Goal: Transaction & Acquisition: Subscribe to service/newsletter

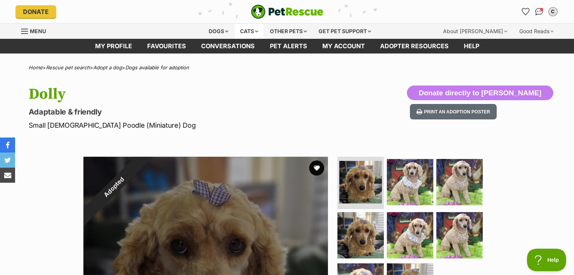
click at [253, 29] on div "Cats" at bounding box center [249, 31] width 29 height 15
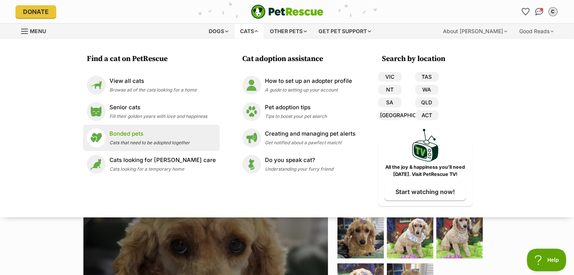
click at [127, 134] on p "Bonded pets" at bounding box center [149, 134] width 80 height 9
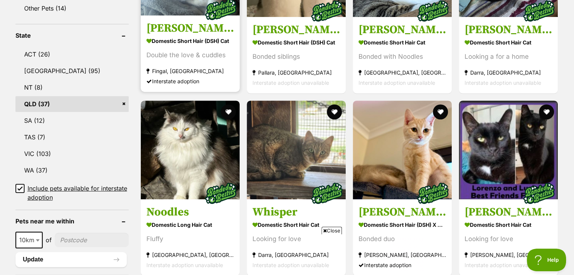
scroll to position [377, 0]
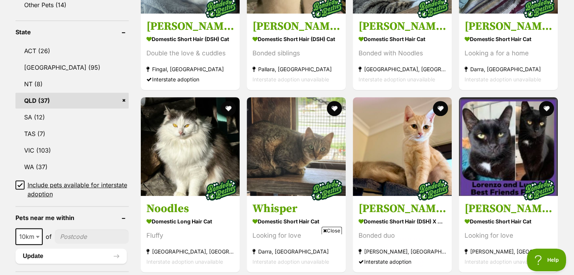
click at [17, 184] on icon at bounding box center [19, 185] width 5 height 5
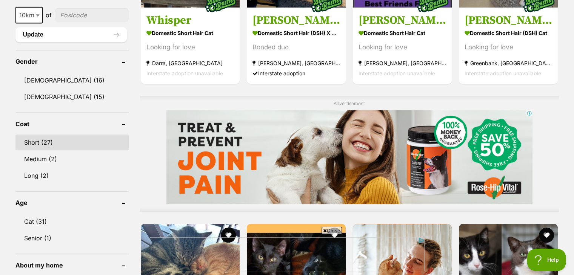
click at [37, 140] on link "Short (27)" at bounding box center [71, 143] width 113 height 16
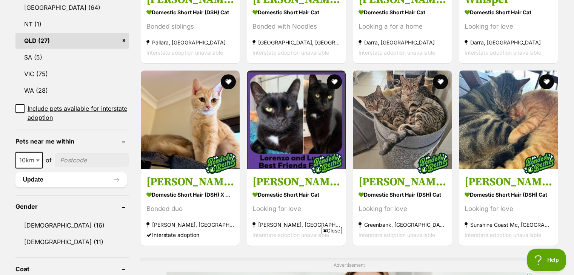
scroll to position [415, 0]
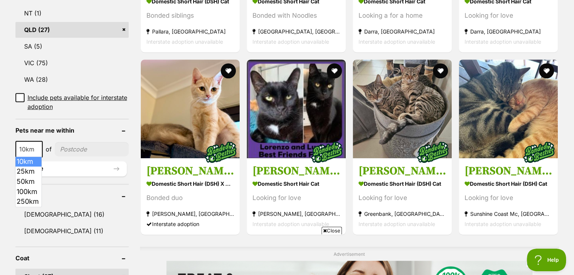
click at [35, 145] on span at bounding box center [39, 149] width 8 height 17
select select "100"
click at [89, 149] on input"] "postcode" at bounding box center [93, 149] width 70 height 14
type input"] "4573"
click at [117, 168] on button "Update" at bounding box center [70, 168] width 111 height 15
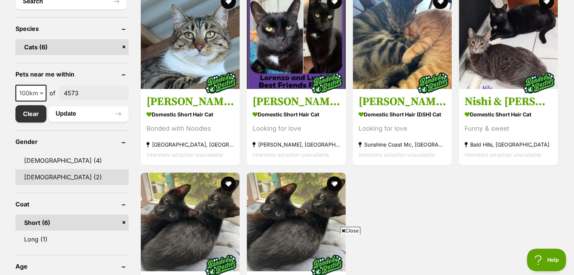
click at [114, 178] on link "Female (2)" at bounding box center [71, 177] width 113 height 16
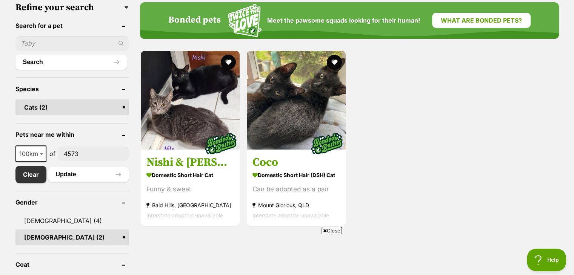
scroll to position [264, 0]
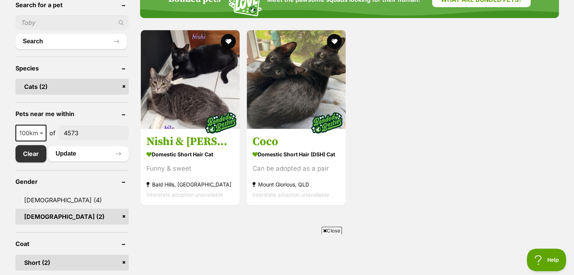
click at [38, 129] on span at bounding box center [42, 133] width 8 height 17
select select "250"
click at [63, 153] on button "Update" at bounding box center [88, 153] width 80 height 15
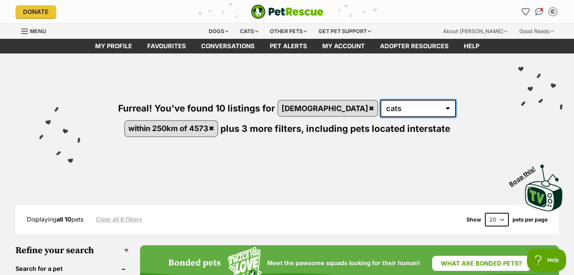
click at [380, 105] on select "any type of pet cats" at bounding box center [417, 108] width 75 height 17
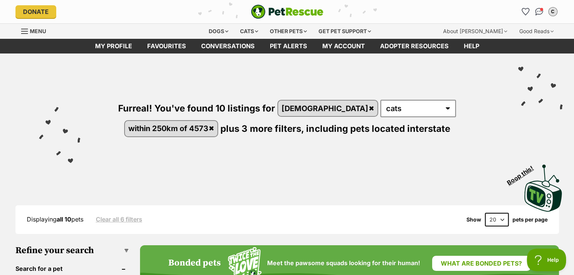
click at [127, 174] on div "Visit PetRescue TV (external site) Boop this!" at bounding box center [286, 185] width 551 height 55
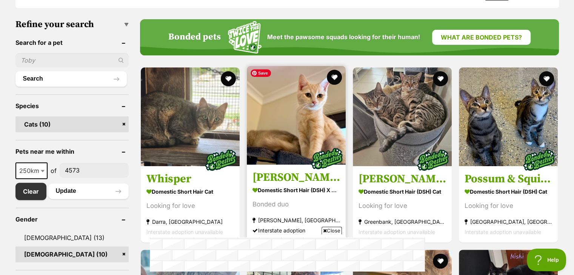
scroll to position [264, 0]
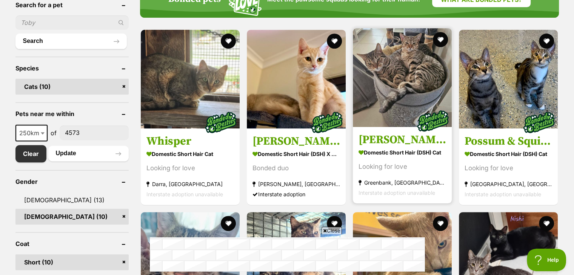
click at [382, 139] on h3 "[PERSON_NAME] and [PERSON_NAME]" at bounding box center [402, 140] width 88 height 14
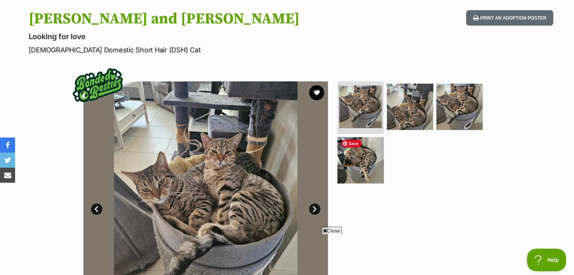
scroll to position [113, 0]
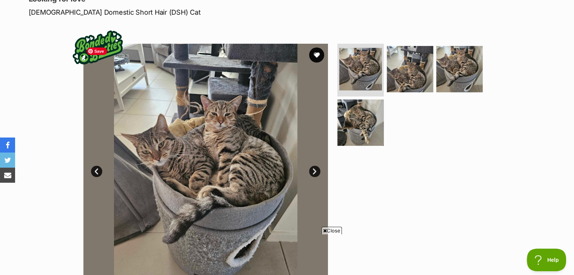
click at [250, 135] on img at bounding box center [205, 166] width 244 height 244
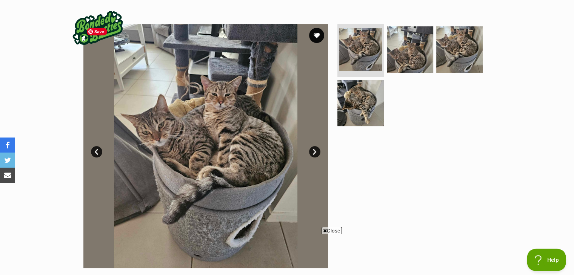
scroll to position [151, 0]
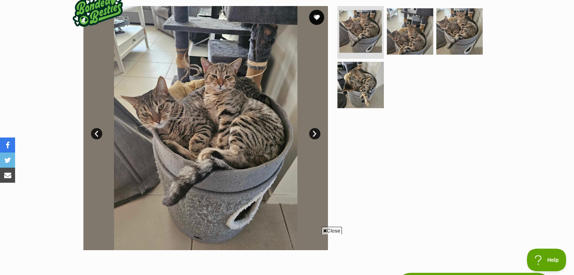
click at [311, 132] on link "Next" at bounding box center [314, 133] width 11 height 11
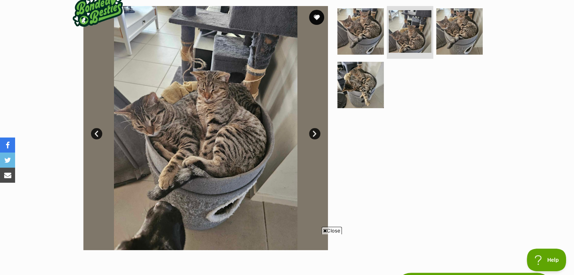
click at [311, 132] on link "Next" at bounding box center [314, 133] width 11 height 11
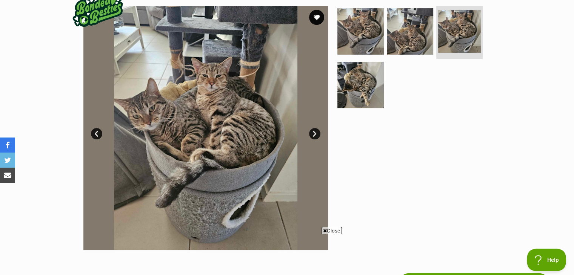
click at [311, 132] on link "Next" at bounding box center [314, 133] width 11 height 11
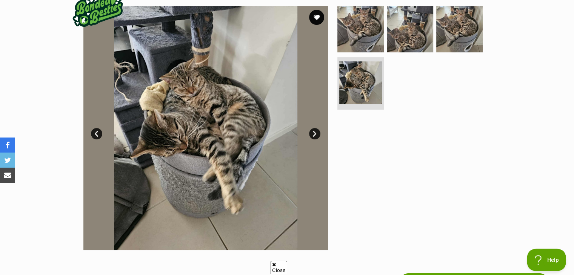
click at [311, 132] on link "Next" at bounding box center [314, 133] width 11 height 11
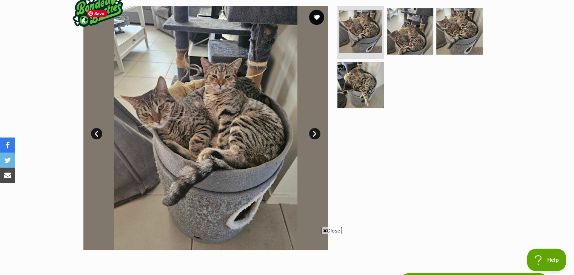
scroll to position [0, 0]
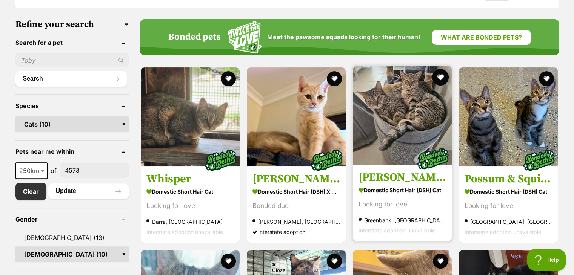
click at [441, 73] on button "favourite" at bounding box center [440, 77] width 17 height 17
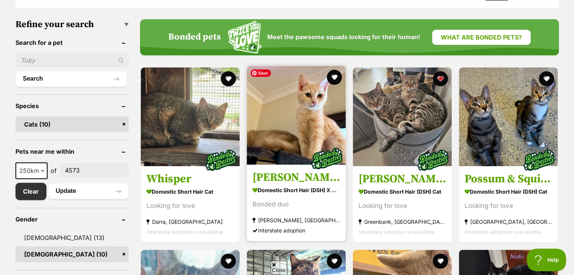
click at [309, 120] on img at bounding box center [296, 115] width 99 height 99
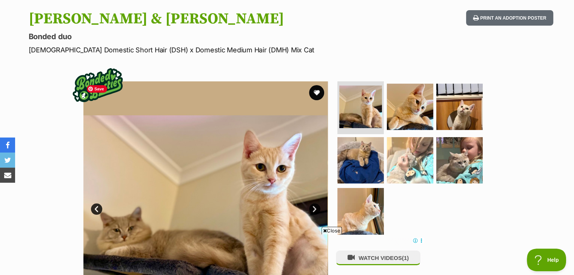
scroll to position [113, 0]
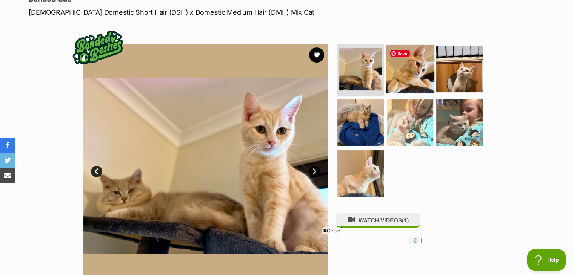
click at [433, 68] on img at bounding box center [410, 69] width 49 height 49
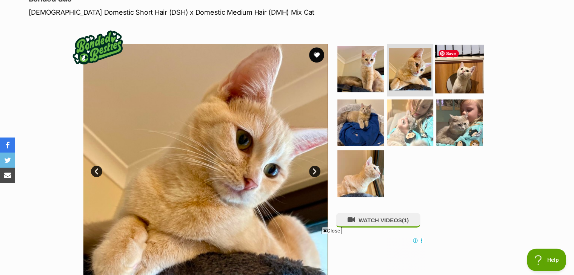
click at [453, 69] on img at bounding box center [459, 69] width 49 height 49
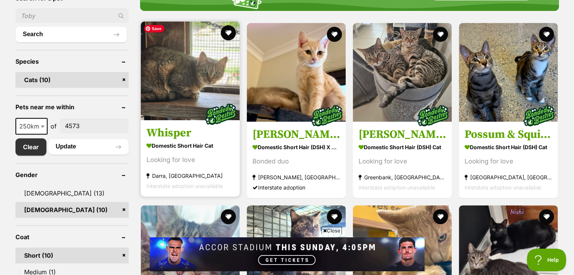
click at [206, 115] on link at bounding box center [190, 119] width 99 height 8
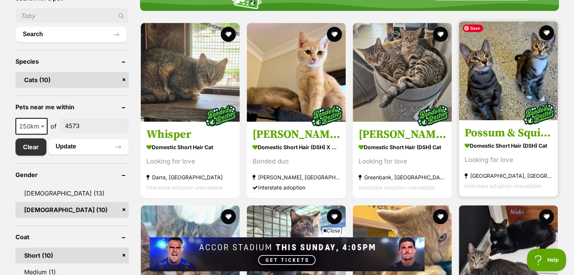
click at [497, 77] on img at bounding box center [508, 71] width 99 height 99
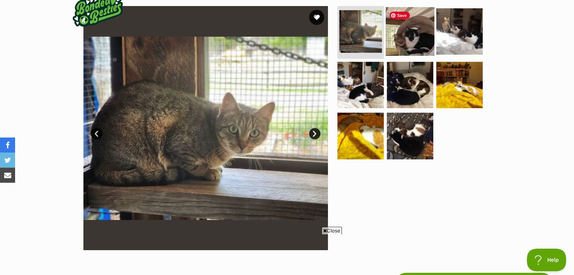
click at [419, 41] on img at bounding box center [410, 31] width 49 height 49
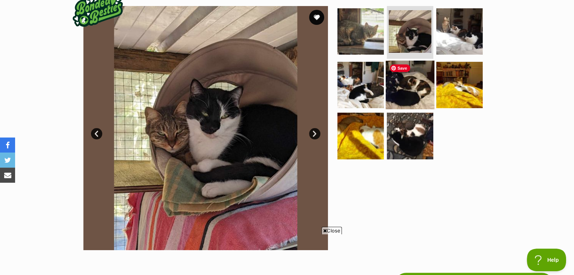
click at [417, 88] on img at bounding box center [410, 84] width 49 height 49
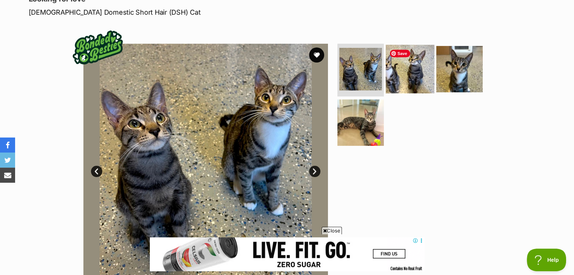
click at [405, 62] on img at bounding box center [410, 69] width 49 height 49
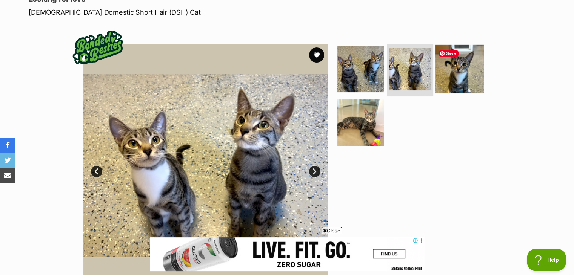
click at [454, 72] on img at bounding box center [459, 69] width 49 height 49
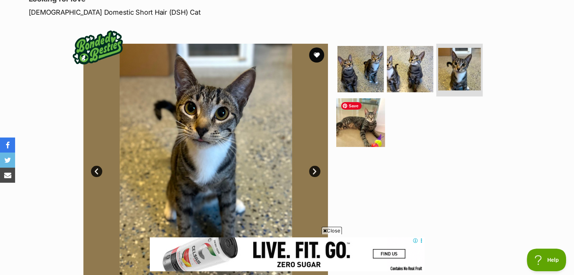
click at [350, 127] on img at bounding box center [360, 122] width 49 height 49
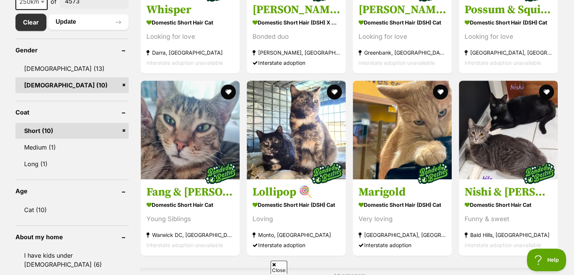
scroll to position [422, 0]
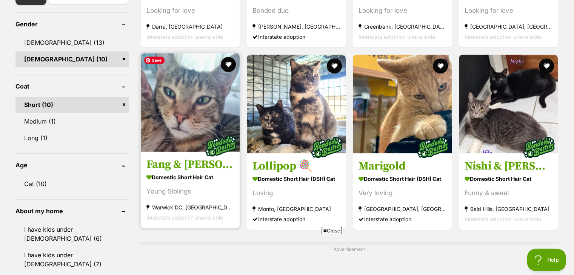
click at [171, 91] on img at bounding box center [190, 102] width 99 height 99
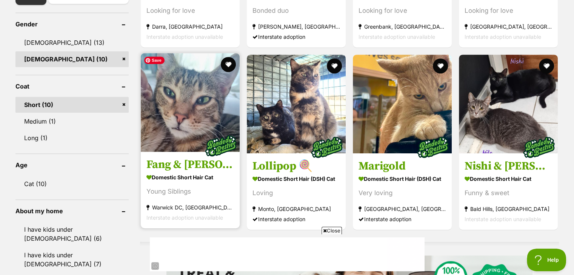
scroll to position [460, 0]
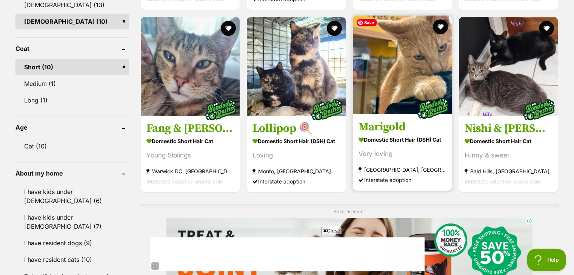
click at [417, 79] on img at bounding box center [402, 64] width 99 height 99
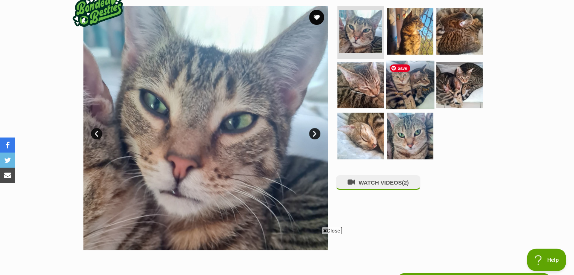
click at [418, 85] on img at bounding box center [410, 84] width 49 height 49
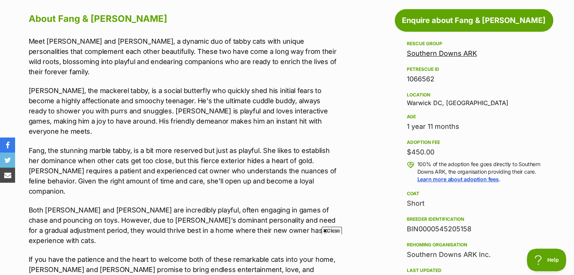
scroll to position [302, 0]
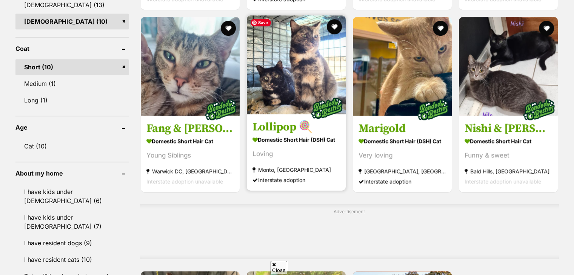
click at [275, 59] on img at bounding box center [296, 64] width 99 height 99
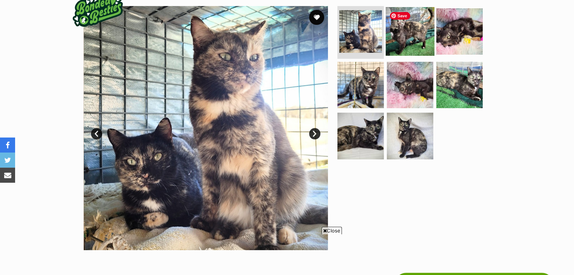
click at [402, 32] on img at bounding box center [410, 31] width 49 height 49
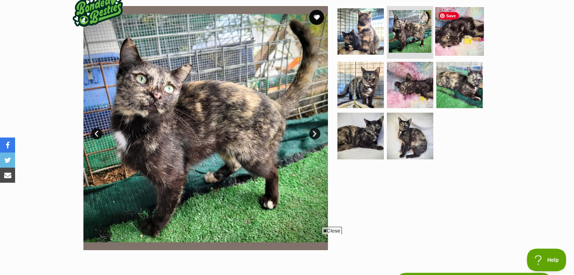
click at [468, 37] on img at bounding box center [459, 31] width 49 height 49
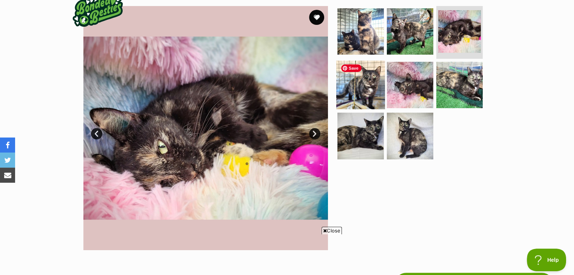
click at [367, 79] on img at bounding box center [360, 84] width 49 height 49
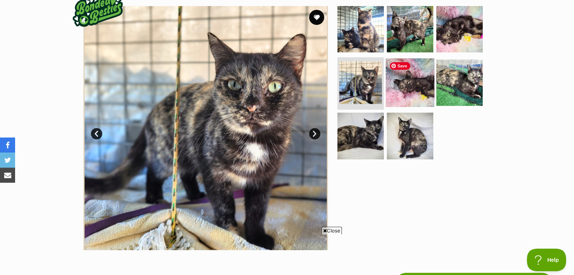
click at [401, 83] on img at bounding box center [410, 82] width 49 height 49
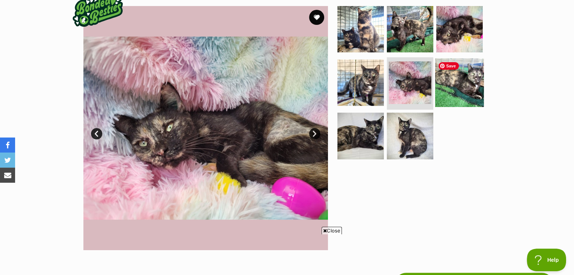
click at [451, 86] on img at bounding box center [459, 82] width 49 height 49
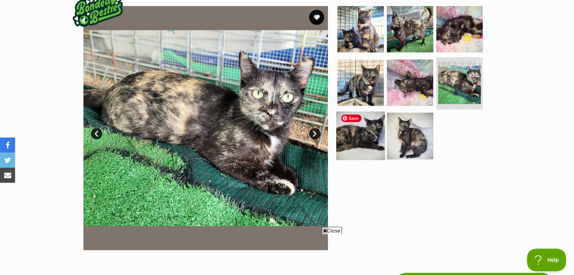
click at [356, 131] on img at bounding box center [360, 136] width 49 height 49
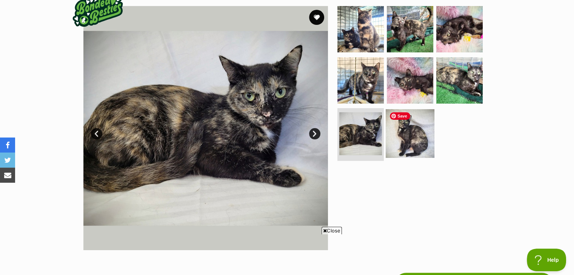
click at [404, 128] on img at bounding box center [410, 133] width 49 height 49
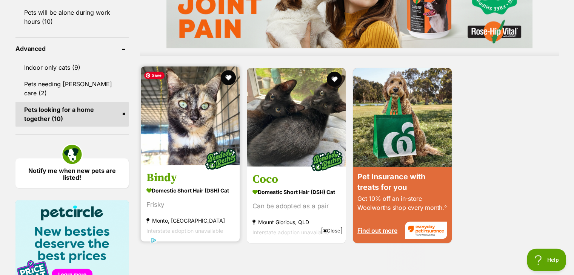
click at [197, 120] on img at bounding box center [190, 115] width 99 height 99
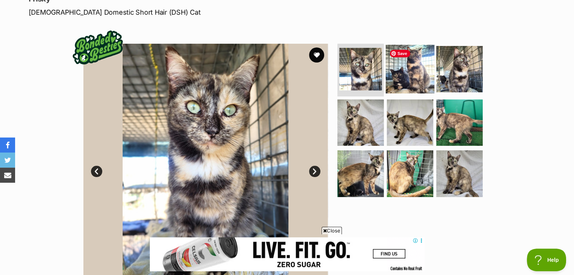
click at [406, 68] on img at bounding box center [410, 69] width 49 height 49
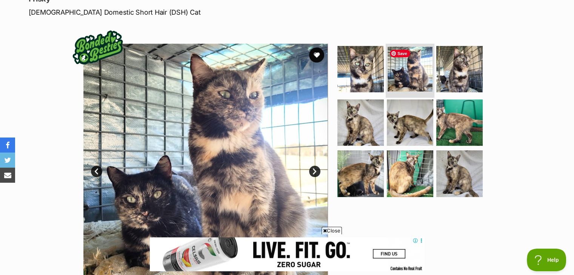
scroll to position [151, 0]
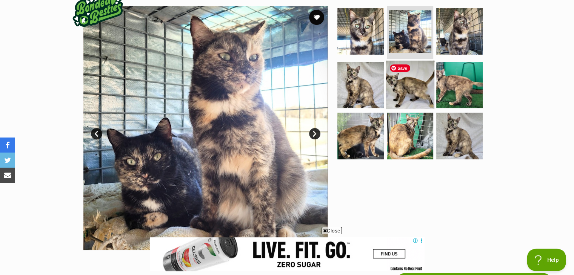
click at [413, 93] on img at bounding box center [410, 84] width 49 height 49
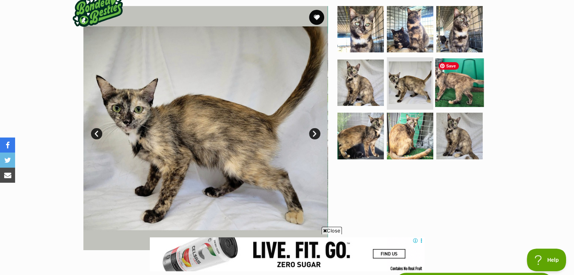
click at [462, 87] on img at bounding box center [459, 82] width 49 height 49
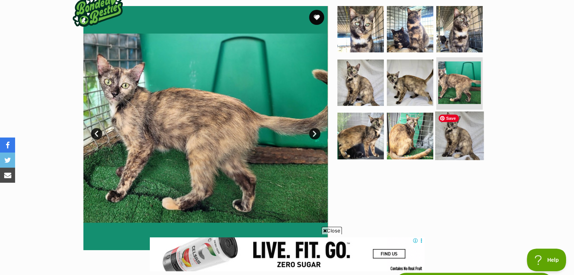
click at [461, 134] on img at bounding box center [459, 136] width 49 height 49
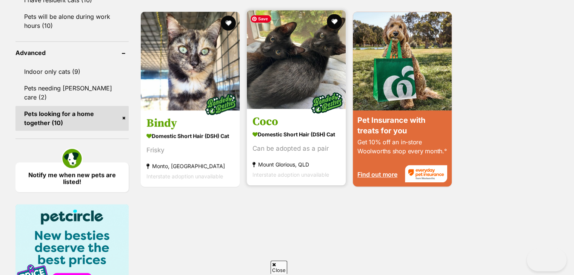
click at [304, 76] on img at bounding box center [296, 59] width 99 height 99
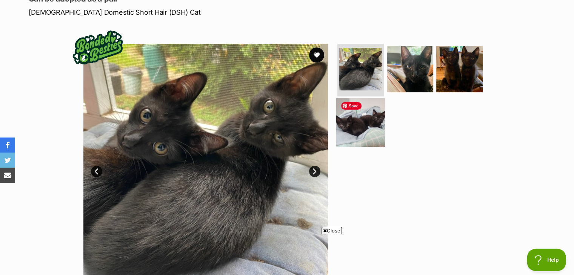
click at [364, 122] on img at bounding box center [360, 122] width 49 height 49
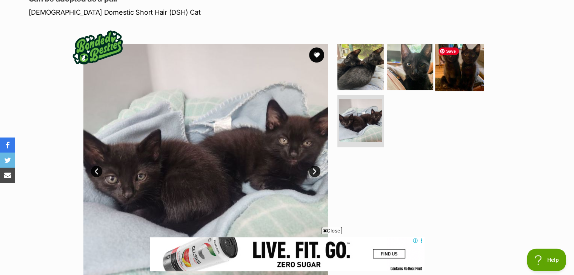
click at [457, 62] on img at bounding box center [459, 67] width 49 height 49
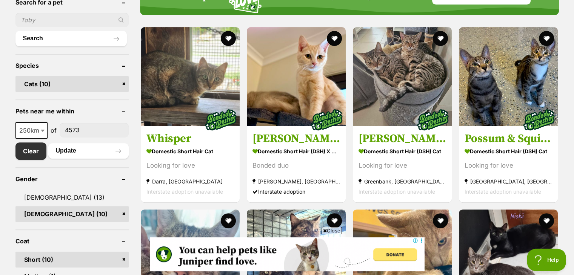
scroll to position [229, 0]
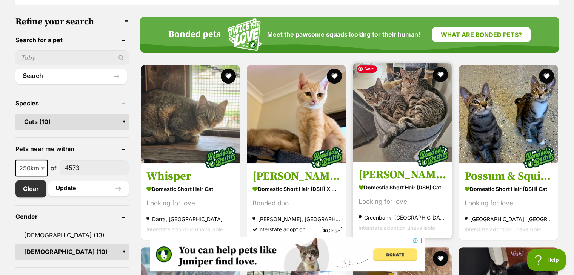
click at [409, 136] on img at bounding box center [402, 112] width 99 height 99
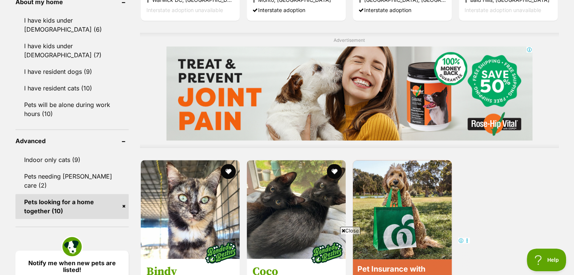
scroll to position [644, 0]
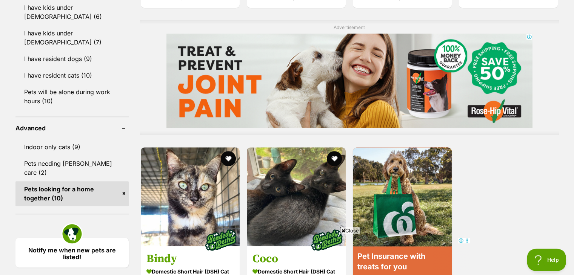
click at [125, 181] on link "Pets looking for a home together (10)" at bounding box center [71, 193] width 113 height 25
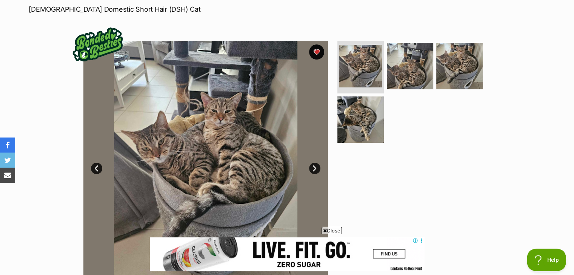
scroll to position [75, 0]
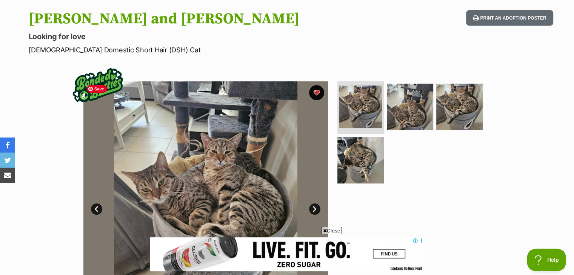
click at [251, 168] on img at bounding box center [205, 203] width 244 height 244
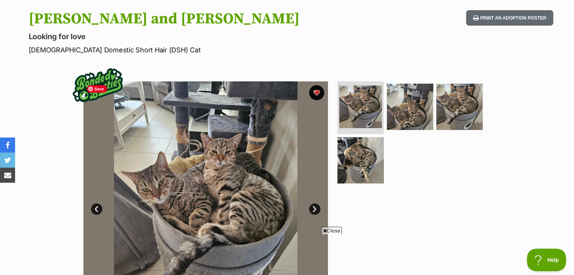
scroll to position [0, 0]
click at [365, 169] on img at bounding box center [360, 160] width 49 height 49
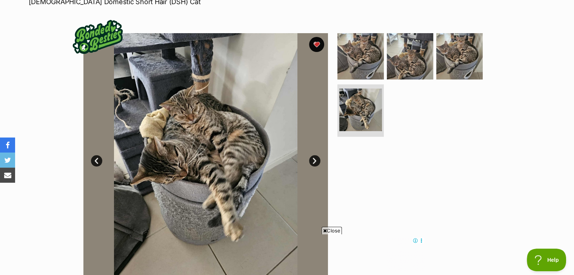
scroll to position [113, 0]
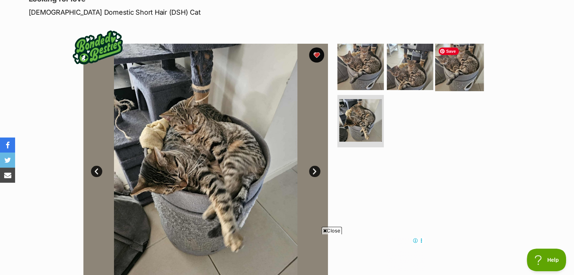
click at [455, 72] on img at bounding box center [459, 67] width 49 height 49
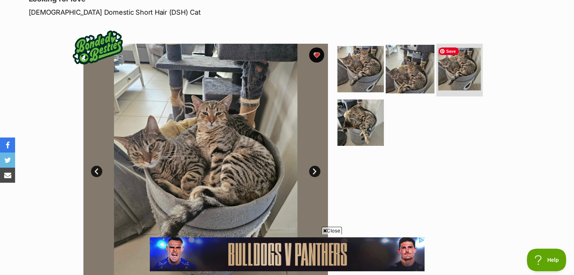
scroll to position [0, 0]
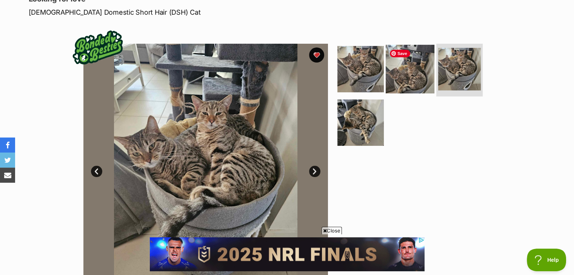
click at [399, 71] on img at bounding box center [410, 69] width 49 height 49
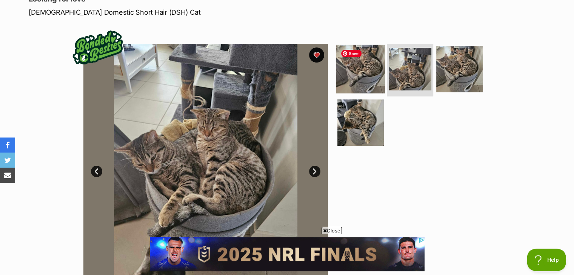
click at [370, 74] on img at bounding box center [360, 69] width 49 height 49
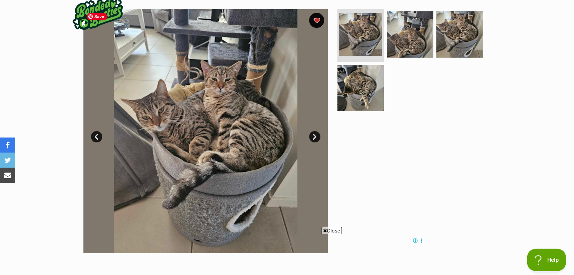
scroll to position [151, 0]
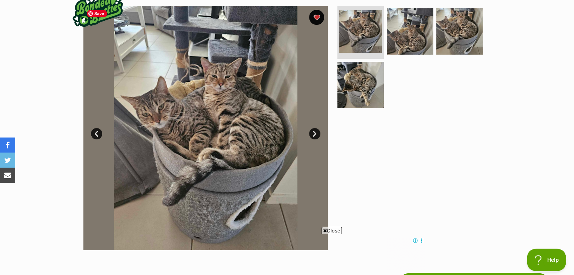
click at [236, 97] on img at bounding box center [205, 128] width 244 height 244
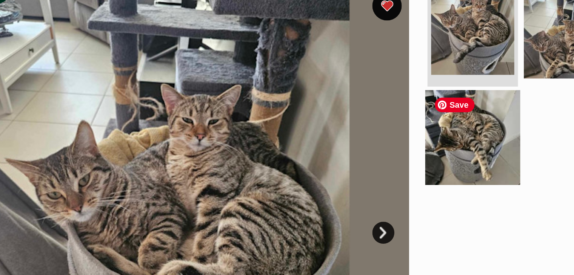
scroll to position [151, 0]
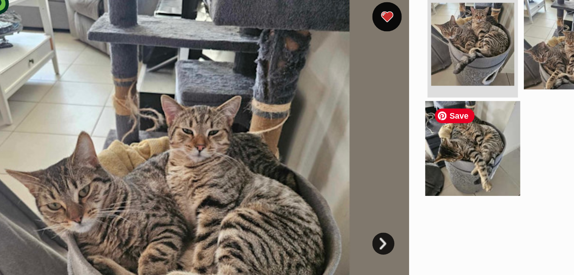
click at [373, 80] on img at bounding box center [360, 85] width 49 height 49
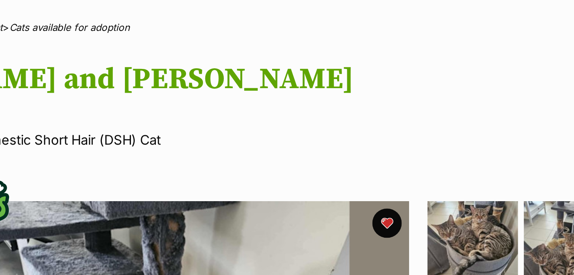
scroll to position [0, 0]
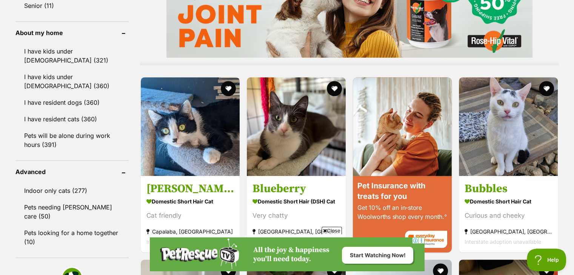
scroll to position [679, 0]
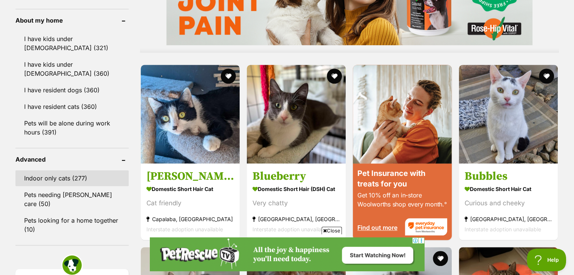
click at [104, 172] on link "Indoor only cats (277)" at bounding box center [71, 179] width 113 height 16
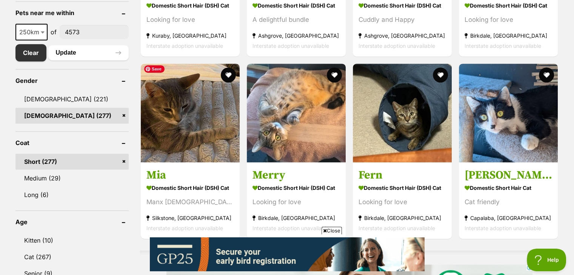
scroll to position [415, 0]
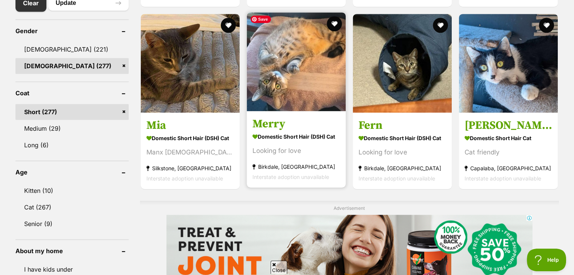
click at [306, 81] on img at bounding box center [296, 61] width 99 height 99
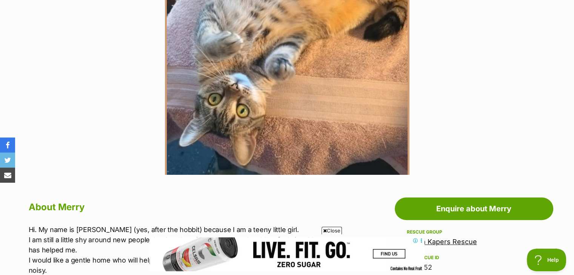
scroll to position [302, 0]
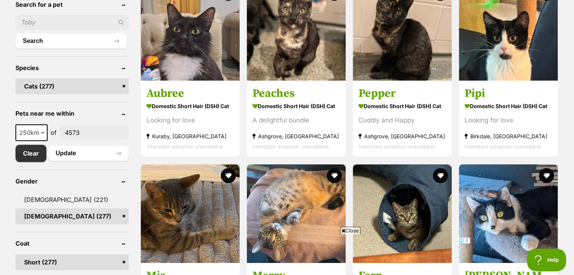
scroll to position [264, 0]
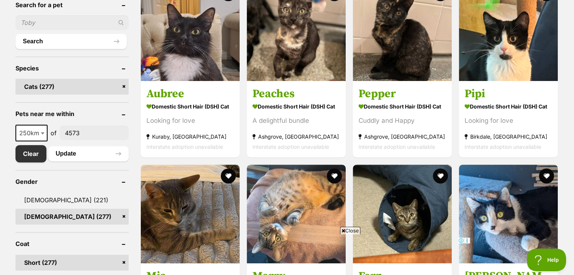
click at [41, 128] on span at bounding box center [44, 133] width 8 height 17
select select "50"
click at [88, 153] on button "Update" at bounding box center [88, 153] width 80 height 15
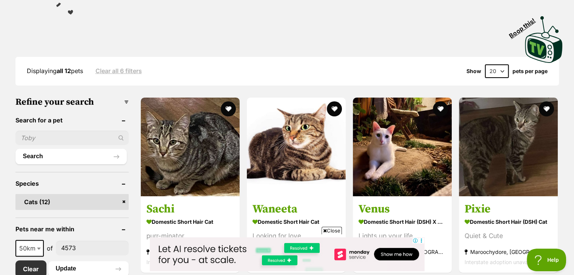
scroll to position [189, 0]
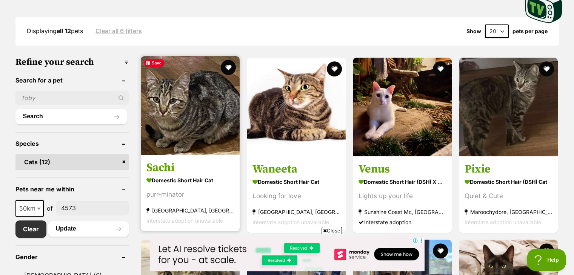
click at [207, 134] on img at bounding box center [190, 105] width 99 height 99
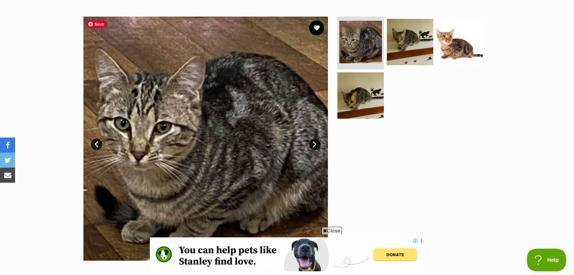
scroll to position [151, 0]
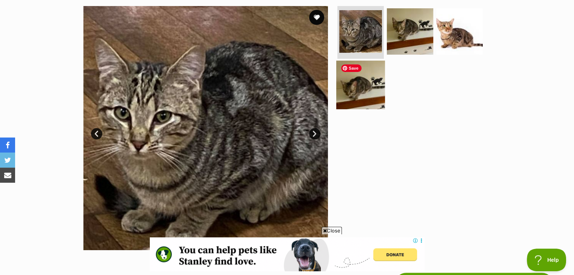
click at [360, 91] on img at bounding box center [360, 84] width 49 height 49
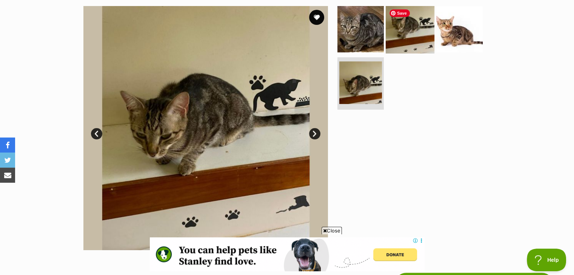
click at [409, 39] on img at bounding box center [410, 29] width 49 height 49
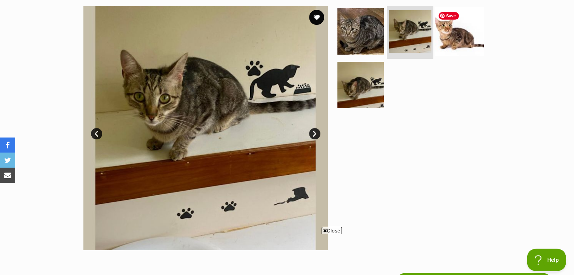
scroll to position [0, 0]
click at [459, 38] on img at bounding box center [459, 31] width 49 height 49
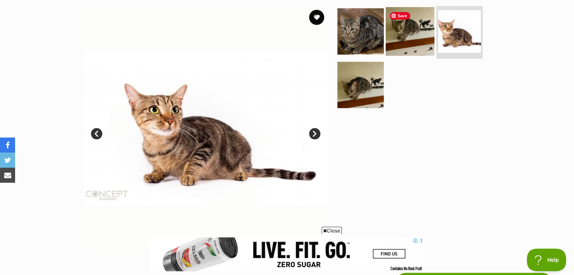
click at [410, 34] on img at bounding box center [410, 31] width 49 height 49
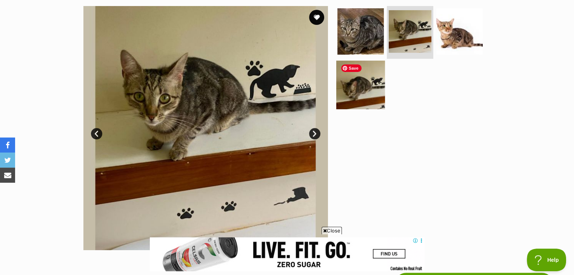
click at [358, 85] on img at bounding box center [360, 84] width 49 height 49
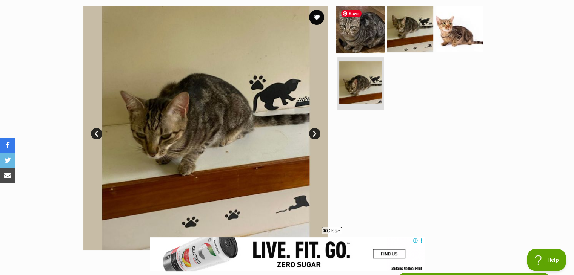
click at [363, 36] on img at bounding box center [360, 29] width 49 height 49
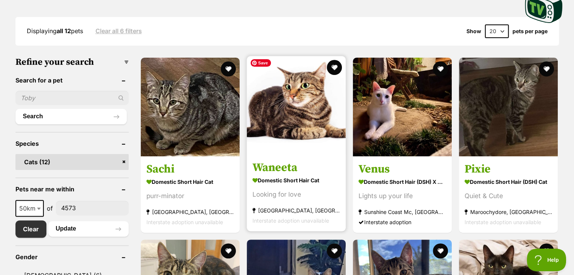
click at [315, 118] on img at bounding box center [296, 105] width 99 height 99
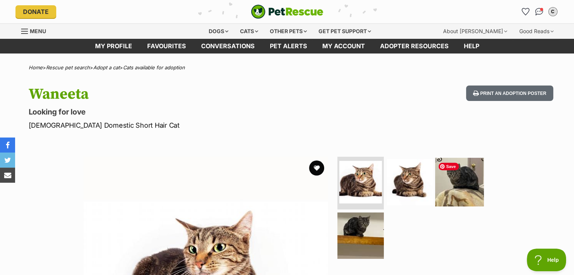
click at [477, 183] on img at bounding box center [459, 182] width 49 height 49
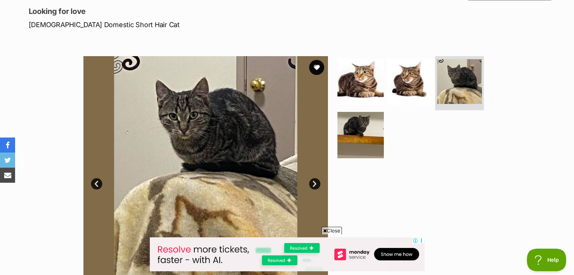
scroll to position [113, 0]
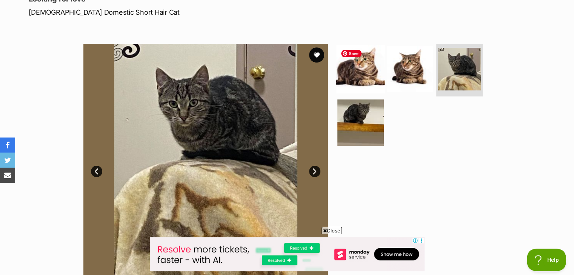
click at [360, 74] on img at bounding box center [360, 69] width 49 height 49
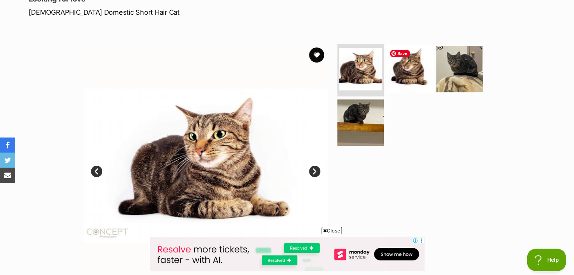
click at [403, 73] on img at bounding box center [410, 69] width 49 height 49
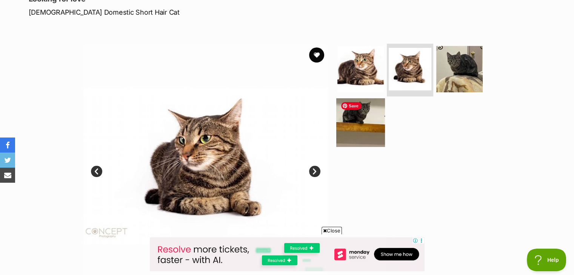
click at [364, 120] on img at bounding box center [360, 122] width 49 height 49
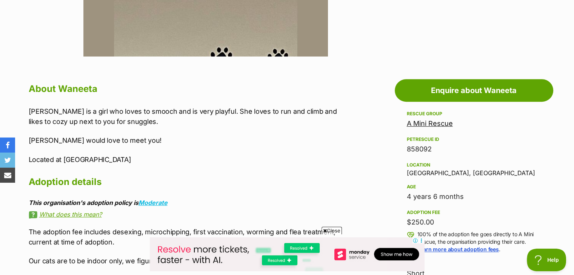
scroll to position [377, 0]
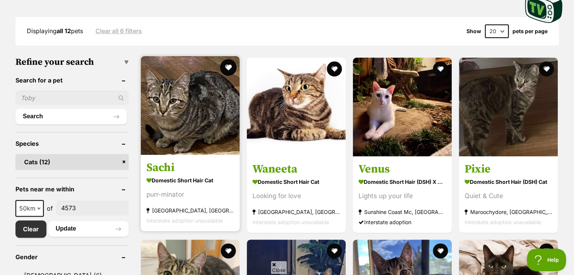
click at [228, 67] on button "favourite" at bounding box center [228, 67] width 17 height 17
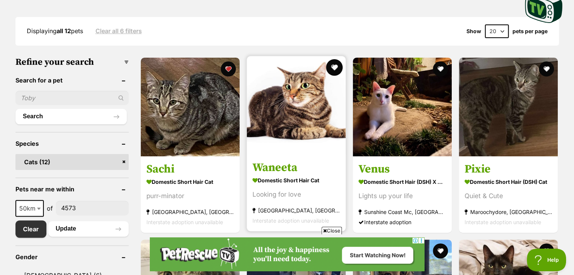
click at [338, 63] on button "favourite" at bounding box center [334, 67] width 17 height 17
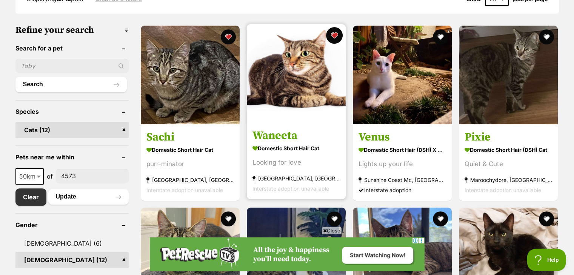
scroll to position [226, 0]
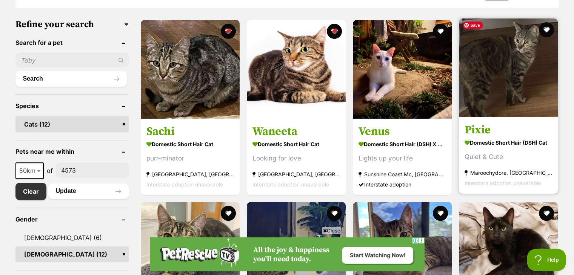
click at [501, 87] on img at bounding box center [508, 67] width 99 height 99
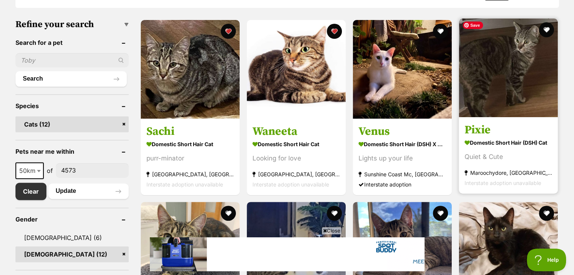
scroll to position [0, 0]
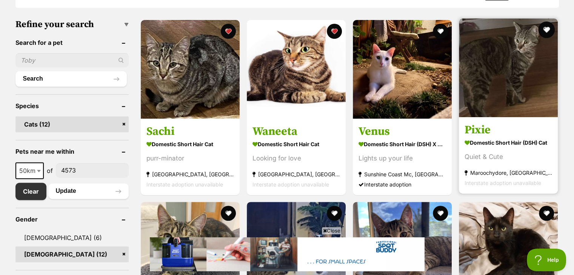
click at [546, 29] on button "favourite" at bounding box center [546, 30] width 17 height 17
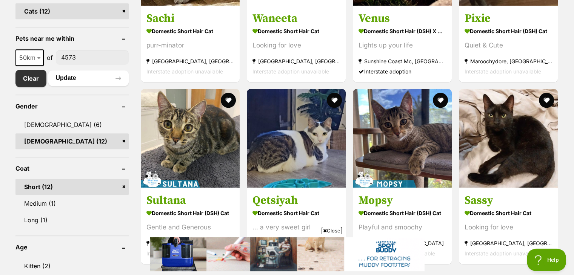
scroll to position [377, 0]
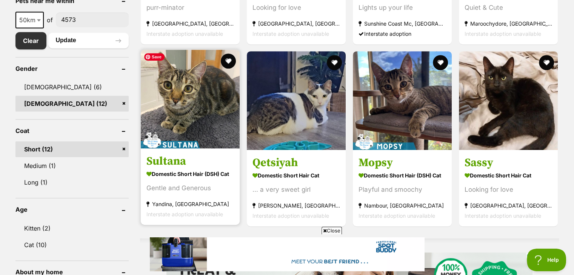
click at [200, 101] on img at bounding box center [190, 99] width 99 height 99
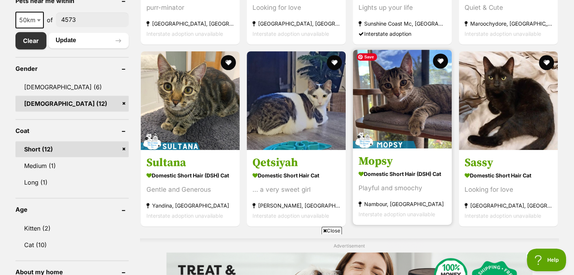
scroll to position [0, 0]
click at [392, 97] on img at bounding box center [402, 99] width 99 height 99
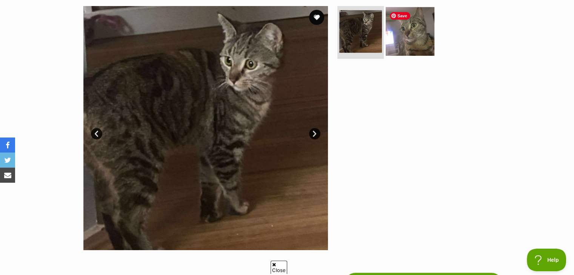
click at [417, 38] on img at bounding box center [410, 31] width 49 height 49
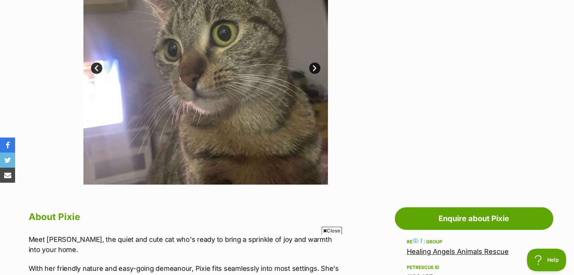
scroll to position [189, 0]
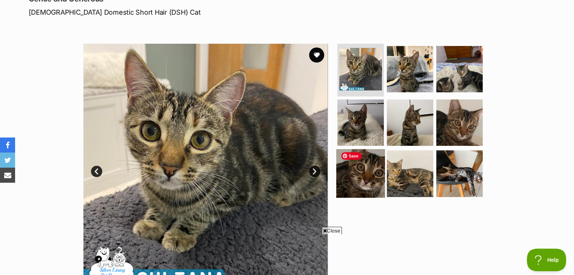
click at [364, 172] on img at bounding box center [360, 173] width 49 height 49
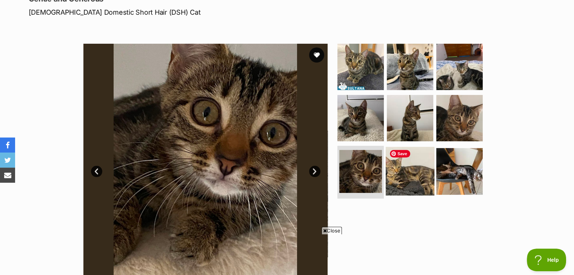
click at [411, 170] on img at bounding box center [410, 171] width 49 height 49
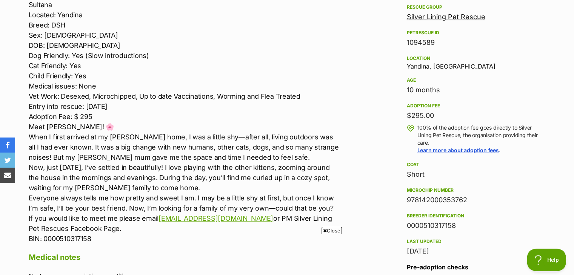
scroll to position [453, 0]
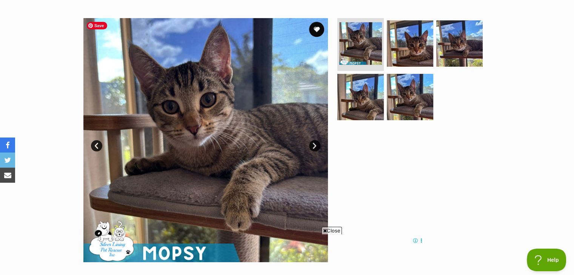
scroll to position [151, 0]
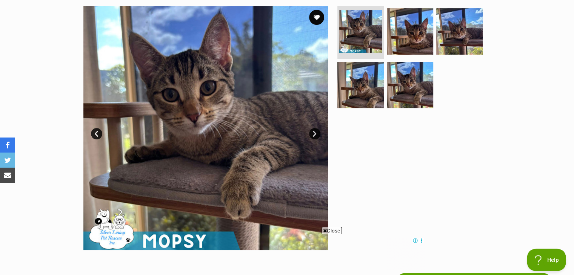
click at [314, 134] on link "Next" at bounding box center [314, 133] width 11 height 11
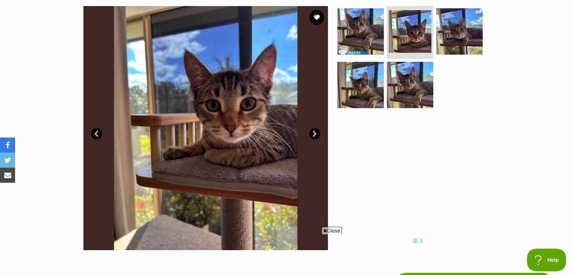
click at [314, 134] on link "Next" at bounding box center [314, 133] width 11 height 11
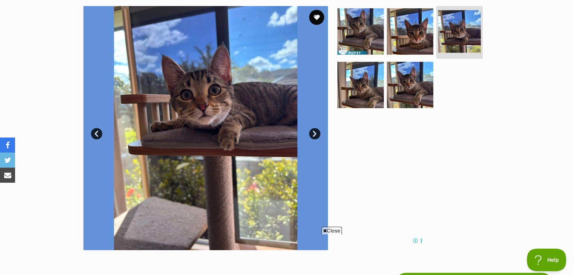
click at [314, 134] on link "Next" at bounding box center [314, 133] width 11 height 11
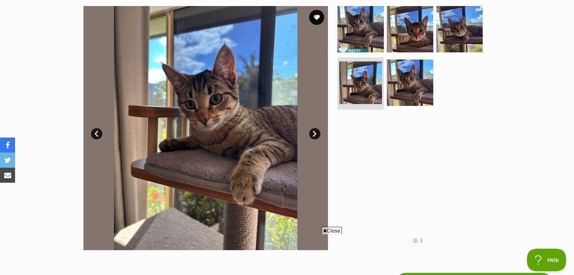
click at [314, 134] on link "Next" at bounding box center [314, 133] width 11 height 11
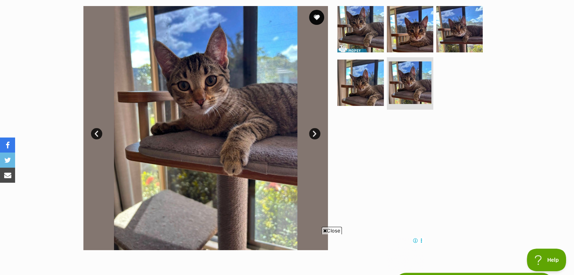
click at [314, 134] on link "Next" at bounding box center [314, 133] width 11 height 11
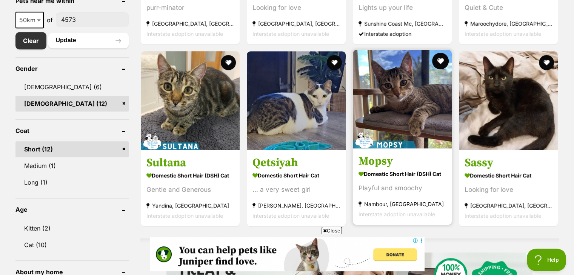
click at [442, 59] on button "favourite" at bounding box center [440, 61] width 17 height 17
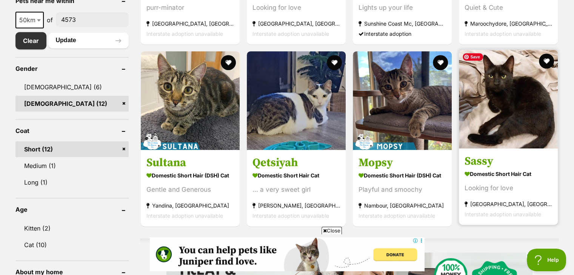
click at [513, 108] on img at bounding box center [508, 99] width 99 height 99
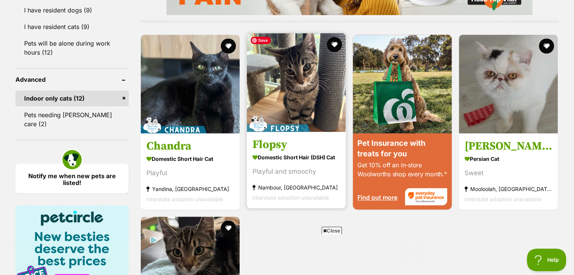
scroll to position [717, 0]
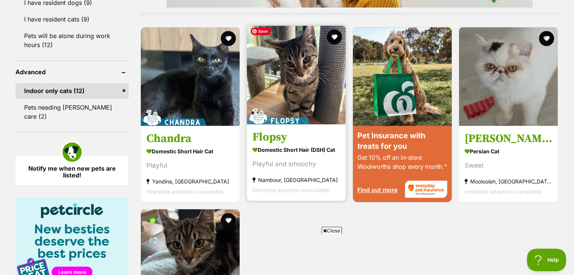
click at [287, 91] on img at bounding box center [296, 75] width 99 height 99
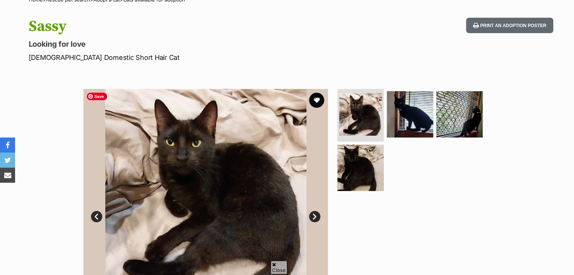
scroll to position [75, 0]
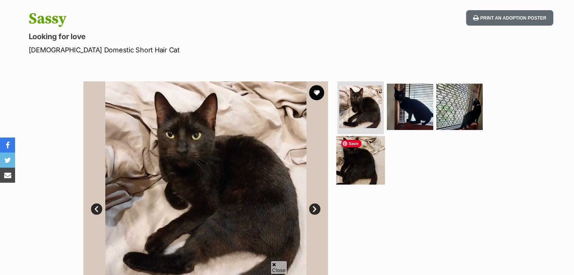
click at [372, 161] on img at bounding box center [360, 160] width 49 height 49
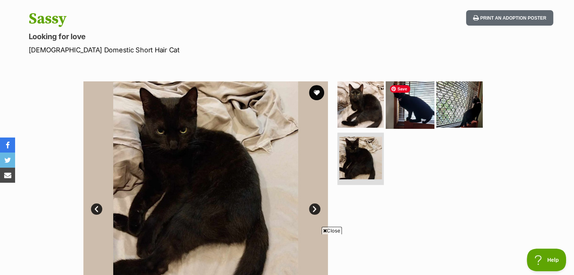
scroll to position [0, 0]
click at [420, 105] on img at bounding box center [410, 104] width 49 height 49
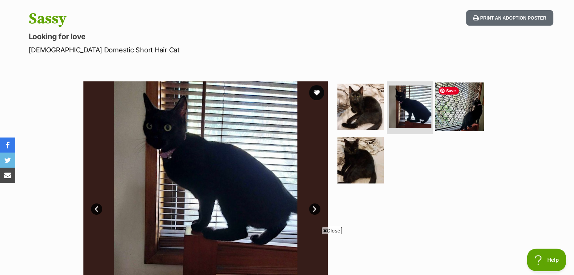
click at [461, 106] on img at bounding box center [459, 107] width 49 height 49
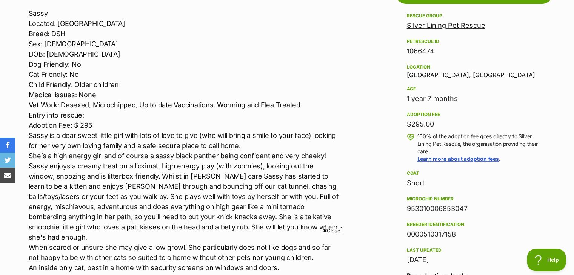
scroll to position [453, 0]
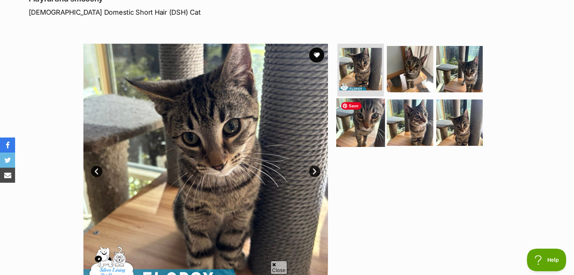
click at [366, 123] on img at bounding box center [360, 122] width 49 height 49
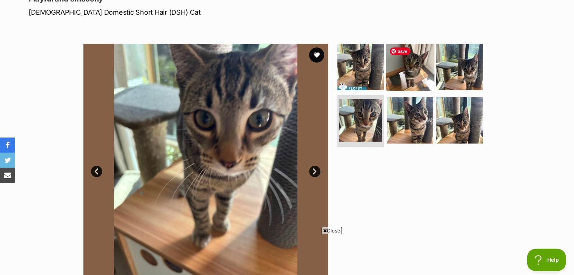
click at [417, 68] on img at bounding box center [410, 67] width 49 height 49
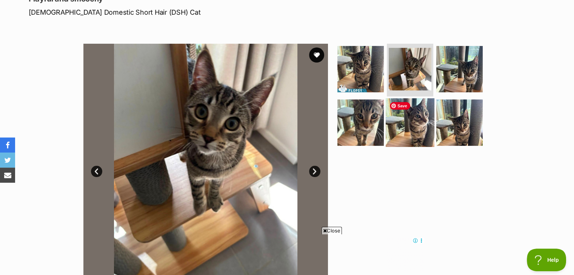
click at [416, 123] on img at bounding box center [410, 122] width 49 height 49
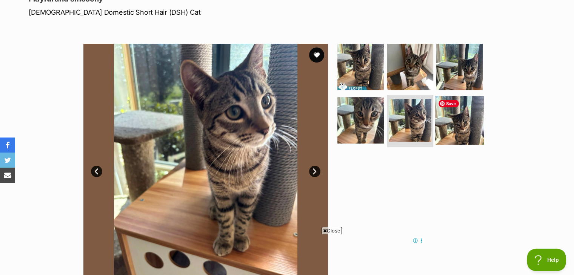
click at [448, 123] on img at bounding box center [459, 120] width 49 height 49
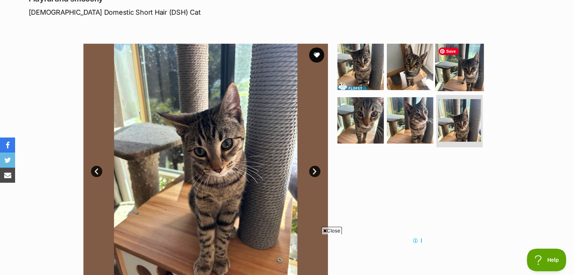
click at [454, 70] on img at bounding box center [459, 67] width 49 height 49
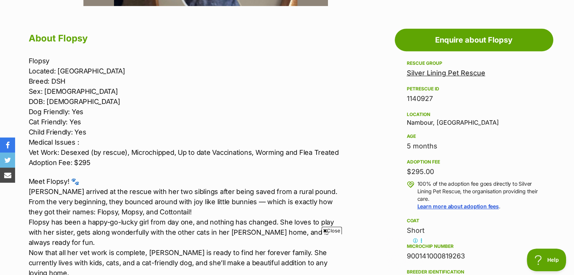
scroll to position [415, 0]
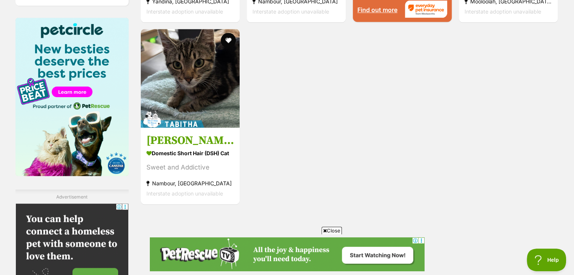
scroll to position [901, 0]
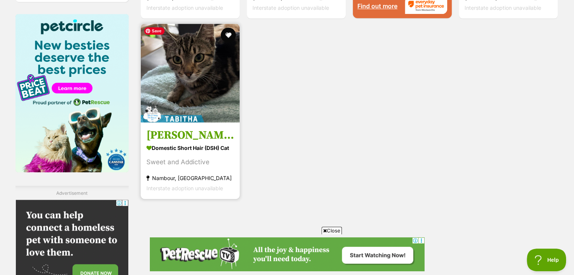
click at [210, 102] on img at bounding box center [190, 73] width 99 height 99
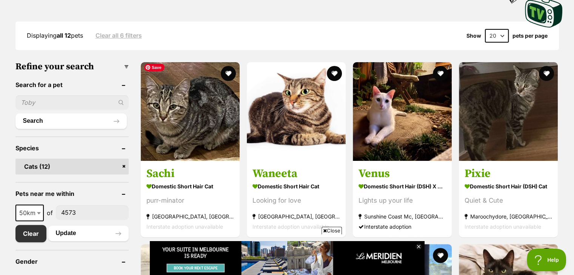
scroll to position [0, 0]
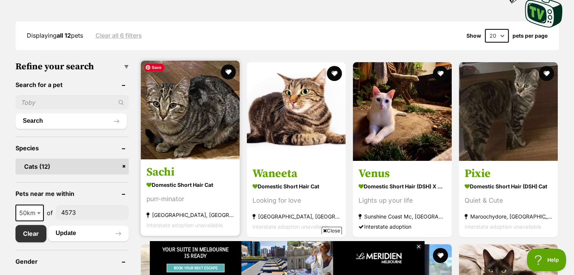
click at [190, 120] on img at bounding box center [190, 110] width 99 height 99
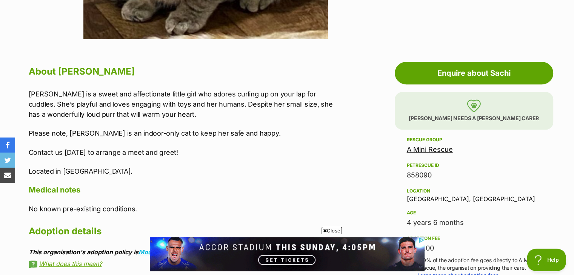
scroll to position [340, 0]
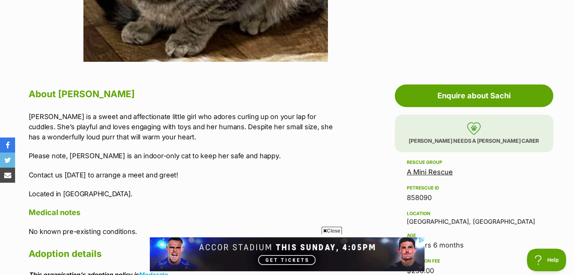
click at [421, 224] on div "Location Traveston, QLD" at bounding box center [474, 217] width 134 height 16
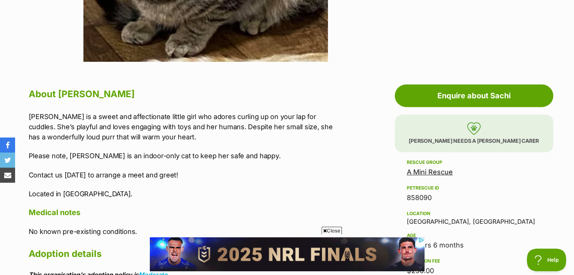
scroll to position [0, 0]
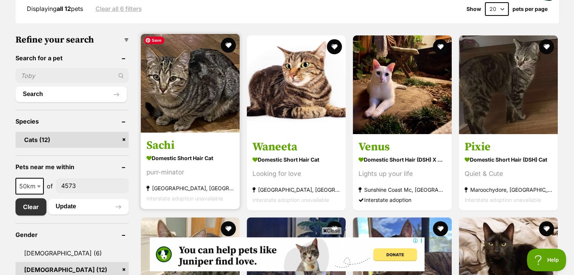
scroll to position [222, 0]
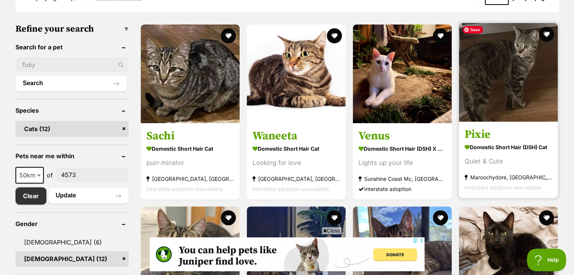
click at [519, 102] on img at bounding box center [508, 72] width 99 height 99
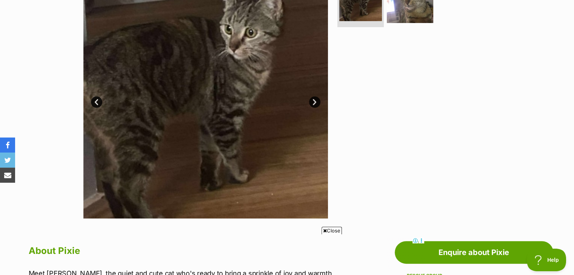
scroll to position [151, 0]
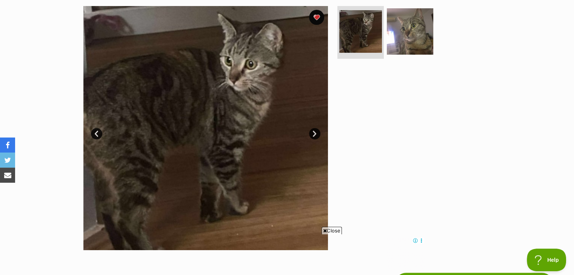
click at [317, 134] on link "Next" at bounding box center [314, 133] width 11 height 11
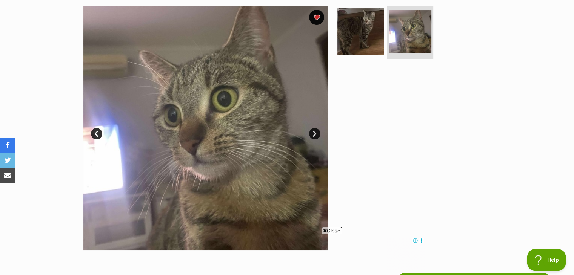
click at [95, 130] on link "Prev" at bounding box center [96, 133] width 11 height 11
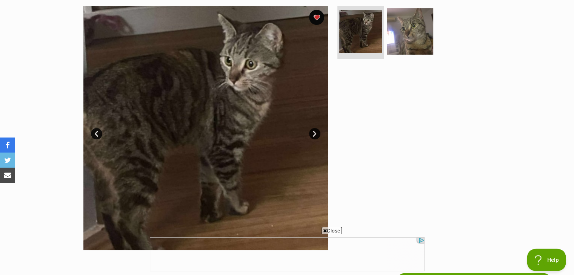
scroll to position [0, 0]
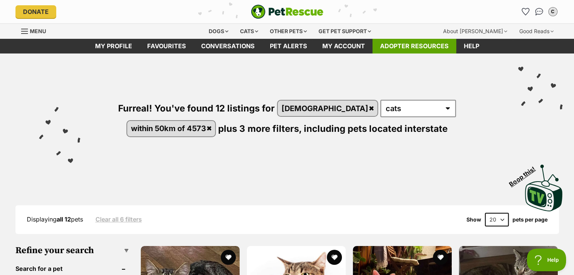
click at [524, 9] on icon "Favourites" at bounding box center [525, 11] width 7 height 7
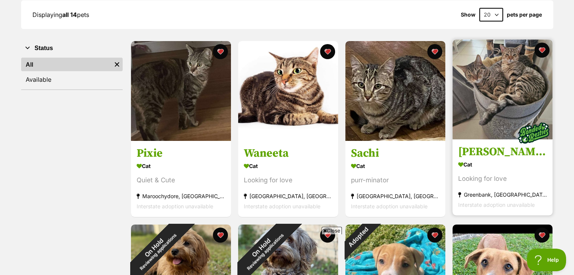
click at [486, 196] on div "Greenbank, QLD" at bounding box center [502, 195] width 89 height 10
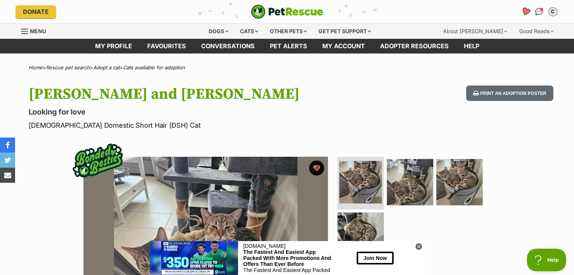
click at [525, 12] on icon "Favourites" at bounding box center [525, 11] width 9 height 9
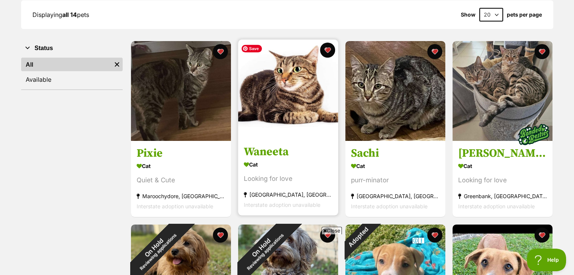
click at [306, 108] on img at bounding box center [288, 90] width 100 height 100
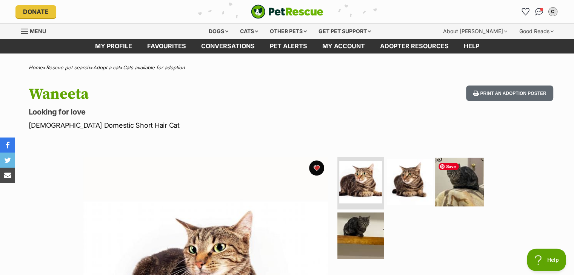
click at [460, 183] on img at bounding box center [459, 182] width 49 height 49
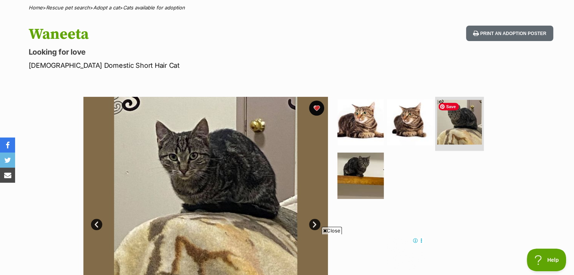
scroll to position [75, 0]
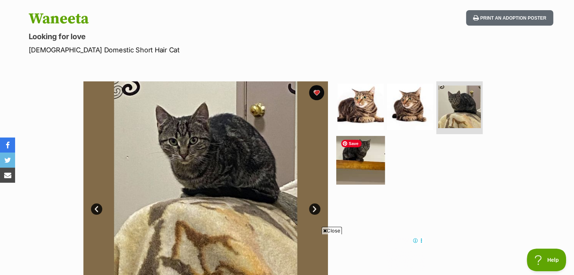
click at [352, 155] on img at bounding box center [360, 160] width 49 height 49
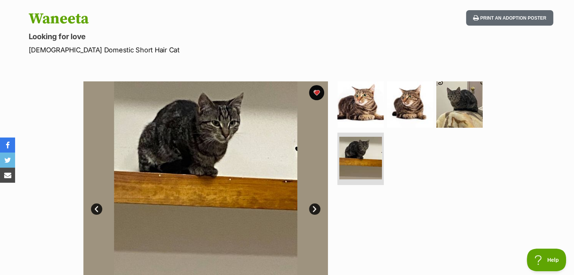
scroll to position [0, 0]
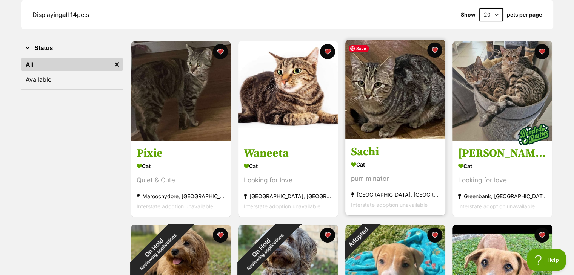
click at [364, 108] on img at bounding box center [395, 90] width 100 height 100
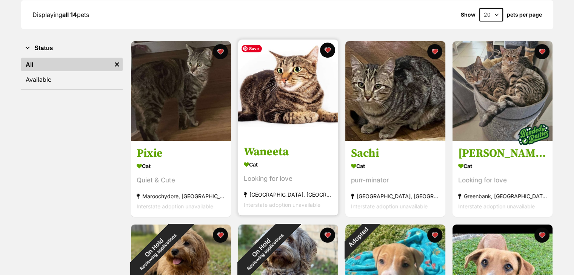
click at [293, 98] on img at bounding box center [288, 90] width 100 height 100
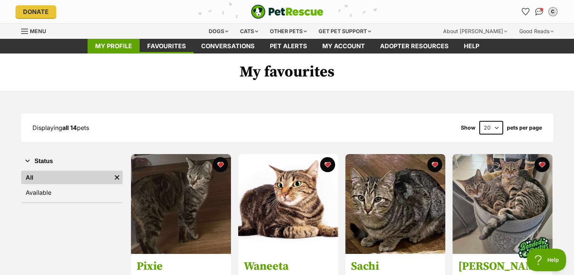
click link "My profile"
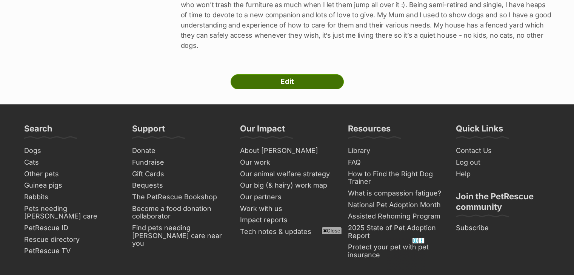
click at [290, 83] on link "Edit" at bounding box center [287, 81] width 113 height 15
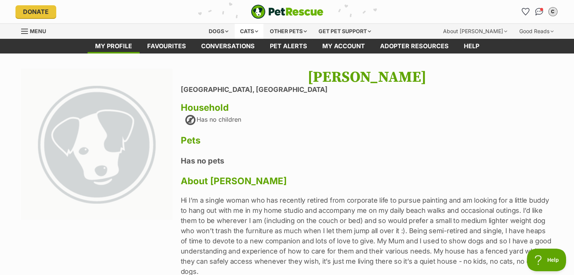
click at [255, 30] on div "Cats" at bounding box center [249, 31] width 29 height 15
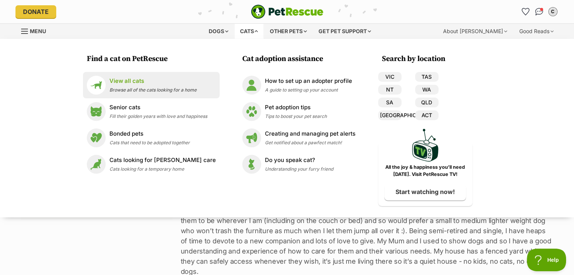
click at [132, 81] on p "View all cats" at bounding box center [152, 81] width 87 height 9
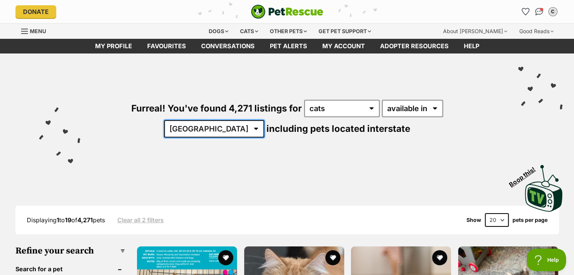
click at [264, 120] on select "[GEOGRAPHIC_DATA] [GEOGRAPHIC_DATA] [GEOGRAPHIC_DATA] [GEOGRAPHIC_DATA] [GEOGRA…" at bounding box center [214, 128] width 100 height 17
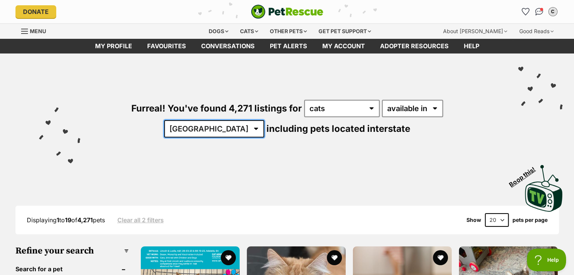
select select "QLD"
click at [264, 120] on select "[GEOGRAPHIC_DATA] [GEOGRAPHIC_DATA] [GEOGRAPHIC_DATA] [GEOGRAPHIC_DATA] [GEOGRA…" at bounding box center [214, 128] width 100 height 17
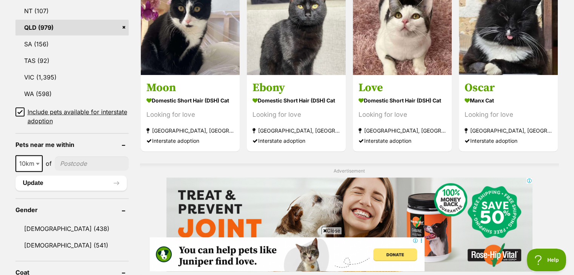
click at [68, 160] on input"] "postcode" at bounding box center [92, 164] width 74 height 14
type input"] "4573"
click at [32, 160] on span "10km" at bounding box center [29, 163] width 26 height 11
select select "100"
click at [55, 182] on button "Update" at bounding box center [70, 183] width 111 height 15
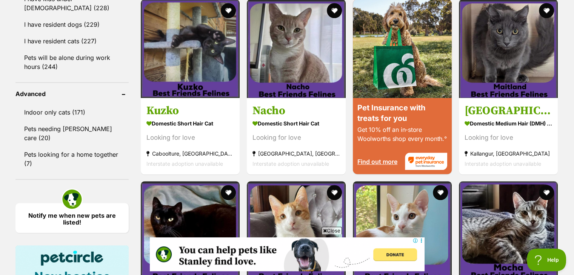
scroll to position [755, 0]
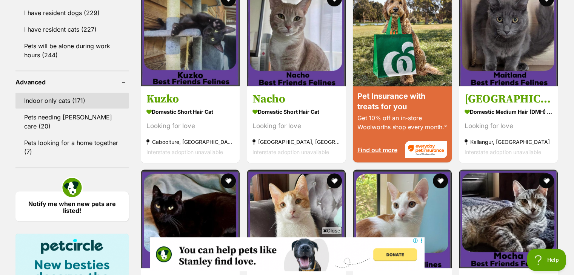
click at [54, 98] on link "Indoor only cats (171)" at bounding box center [71, 101] width 113 height 16
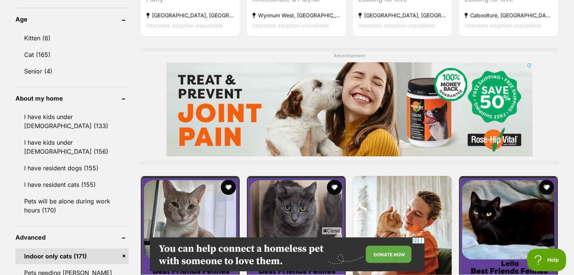
scroll to position [679, 0]
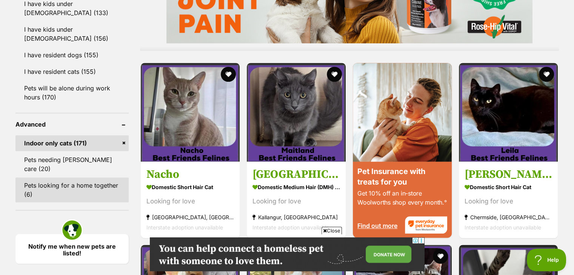
click at [80, 178] on link "Pets looking for a home together (6)" at bounding box center [71, 190] width 113 height 25
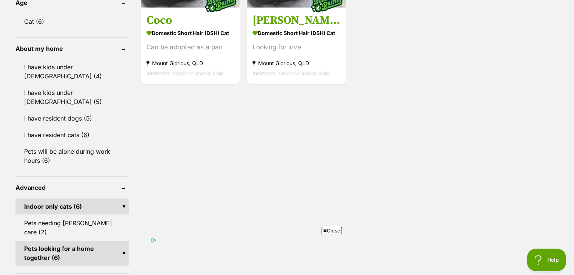
click at [123, 199] on link "Indoor only cats (6)" at bounding box center [71, 207] width 113 height 16
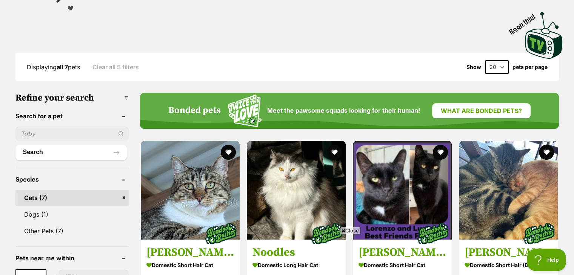
scroll to position [264, 0]
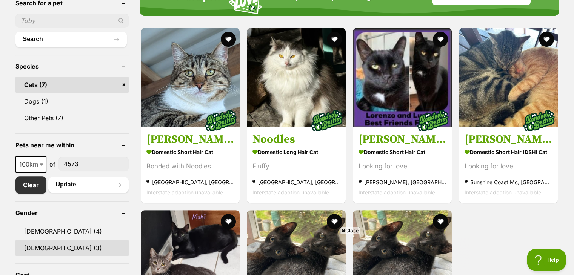
click at [63, 248] on link "[DEMOGRAPHIC_DATA] (3)" at bounding box center [71, 248] width 113 height 16
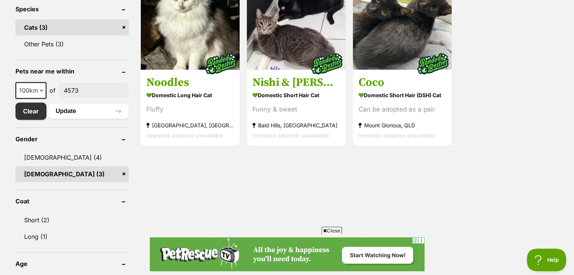
scroll to position [340, 0]
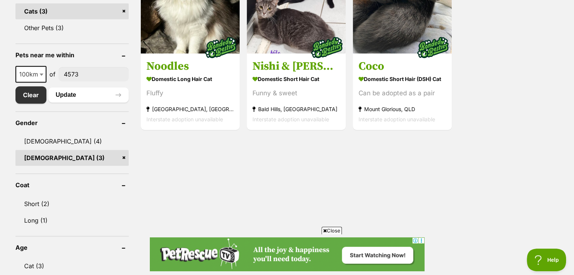
click at [121, 157] on link "[DEMOGRAPHIC_DATA] (3)" at bounding box center [71, 158] width 113 height 16
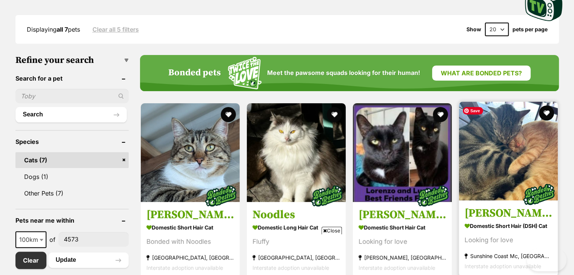
click at [498, 178] on img at bounding box center [508, 151] width 99 height 99
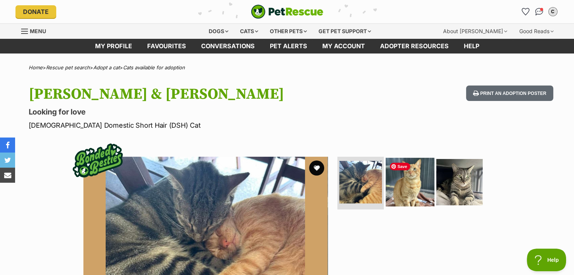
click at [419, 185] on img at bounding box center [410, 182] width 49 height 49
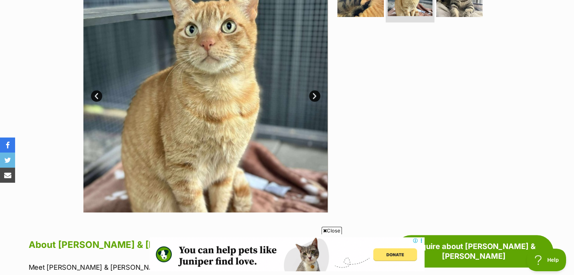
scroll to position [151, 0]
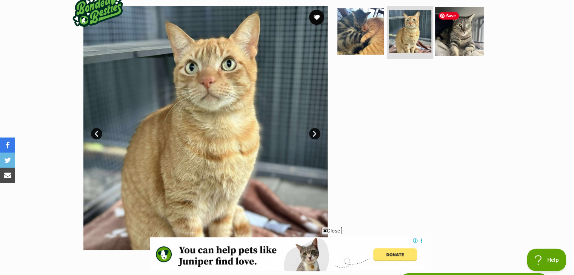
click at [457, 40] on img at bounding box center [459, 31] width 49 height 49
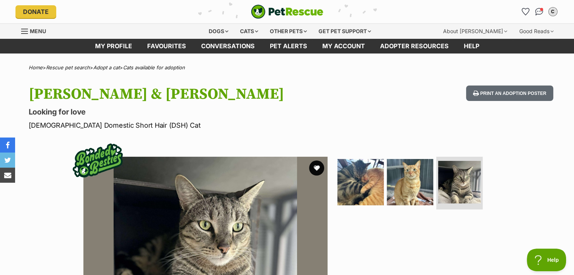
scroll to position [0, 0]
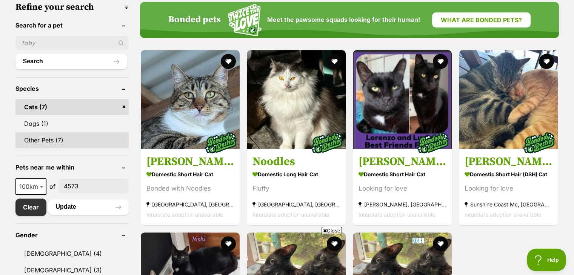
click at [74, 139] on link "Other Pets (7)" at bounding box center [71, 140] width 113 height 16
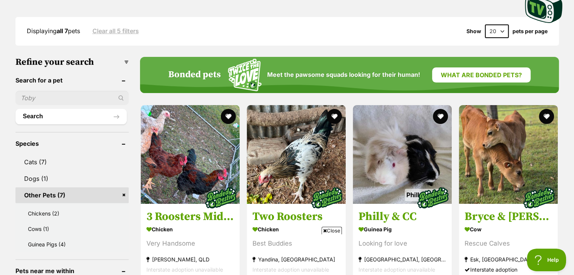
scroll to position [264, 0]
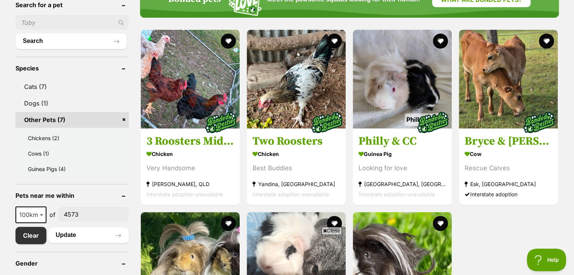
click at [123, 118] on link "Other Pets (7)" at bounding box center [71, 120] width 113 height 16
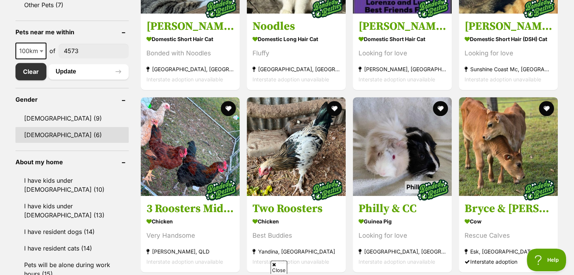
click at [85, 128] on link "[DEMOGRAPHIC_DATA] (6)" at bounding box center [71, 135] width 113 height 16
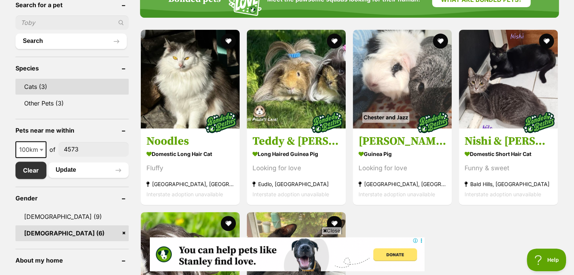
click at [27, 81] on link "Cats (3)" at bounding box center [71, 87] width 113 height 16
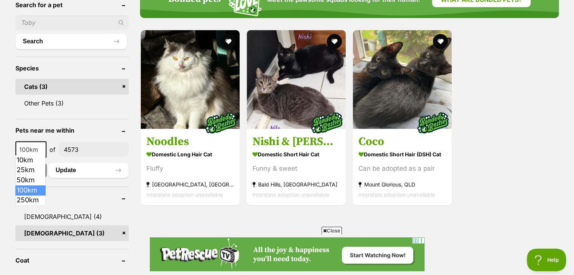
click at [36, 147] on span "100km" at bounding box center [30, 150] width 29 height 11
select select "250"
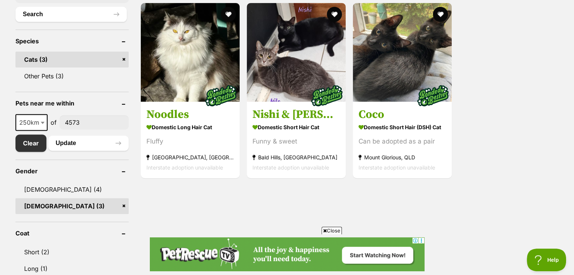
scroll to position [302, 0]
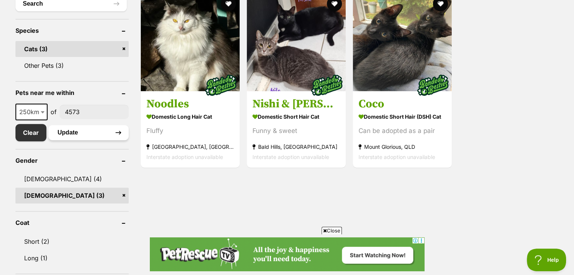
click at [83, 130] on button "Update" at bounding box center [88, 132] width 80 height 15
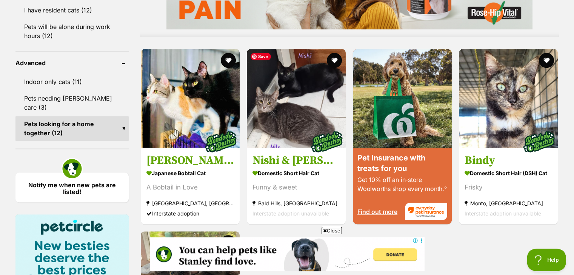
scroll to position [755, 0]
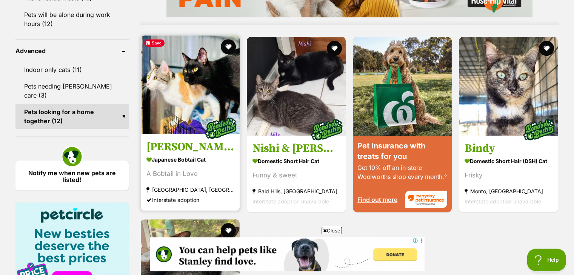
click at [198, 99] on img at bounding box center [190, 84] width 99 height 99
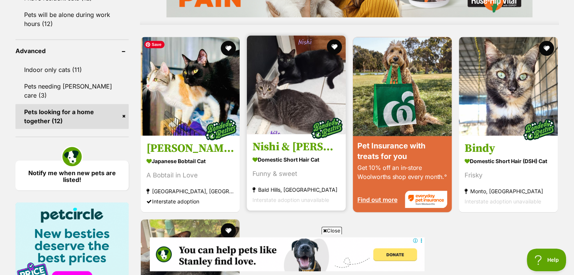
scroll to position [0, 0]
click at [286, 117] on img at bounding box center [296, 84] width 99 height 99
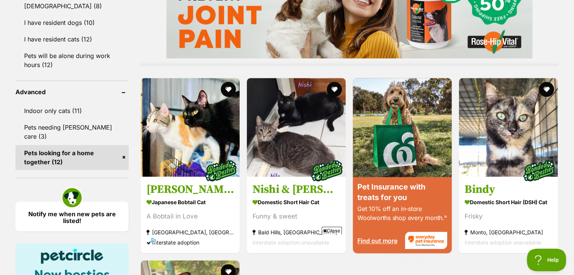
scroll to position [717, 0]
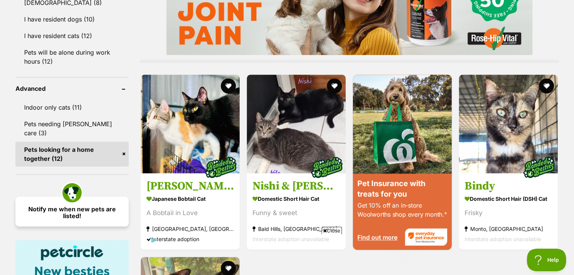
click at [82, 197] on link "Notify me when new pets are listed!" at bounding box center [71, 212] width 113 height 30
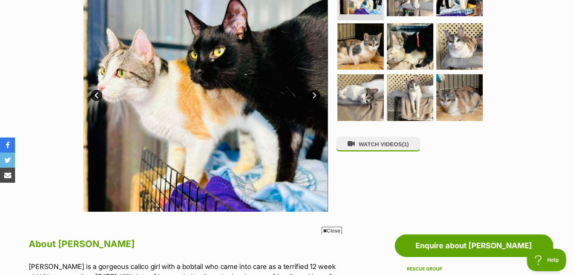
scroll to position [151, 0]
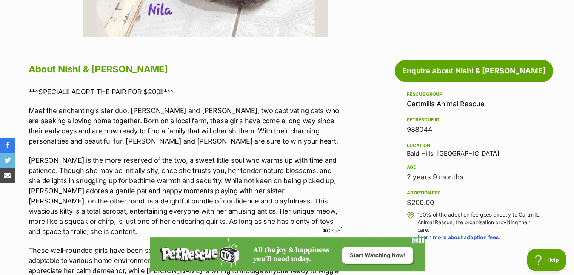
scroll to position [377, 0]
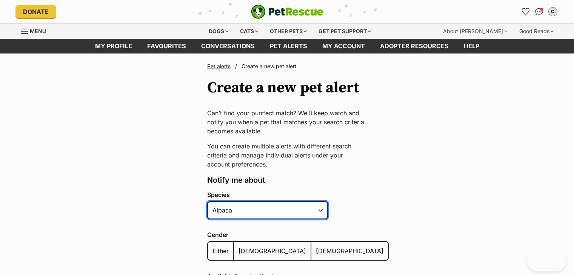
click at [319, 208] on select "Alpaca Bird Cat Chicken Cow Dog Donkey Duck Ferret Fish Goat Goose Guinea Fowl …" at bounding box center [267, 210] width 121 height 18
select select "2"
click at [207, 201] on select "Alpaca Bird Cat Chicken Cow Dog Donkey Duck Ferret Fish Goat Goose Guinea Fowl …" at bounding box center [267, 210] width 121 height 18
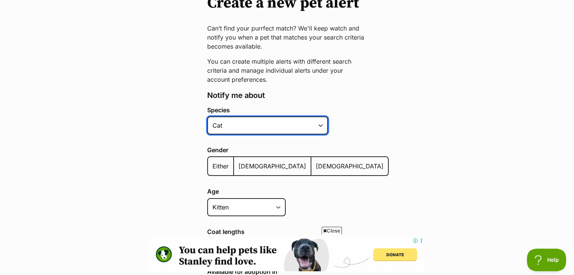
scroll to position [113, 0]
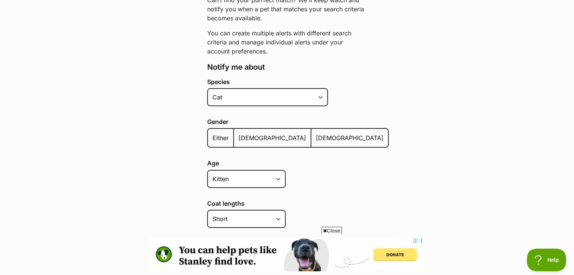
click at [316, 136] on span "[DEMOGRAPHIC_DATA]" at bounding box center [350, 138] width 68 height 8
click at [315, 134] on input "[DEMOGRAPHIC_DATA]" at bounding box center [315, 133] width 0 height 0
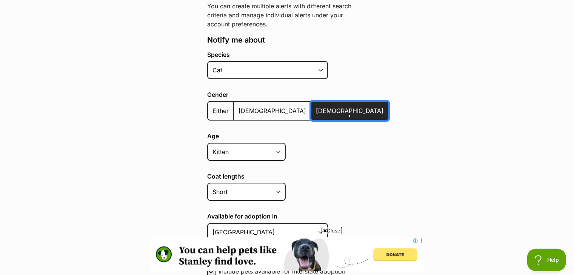
scroll to position [151, 0]
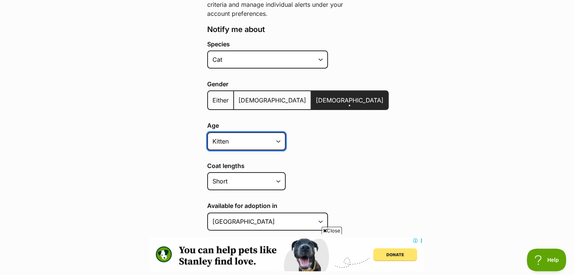
click at [269, 138] on select "Kitten Cat Senior All ages" at bounding box center [246, 141] width 78 height 18
select select
click at [207, 132] on select "Kitten Cat Senior All ages" at bounding box center [246, 141] width 78 height 18
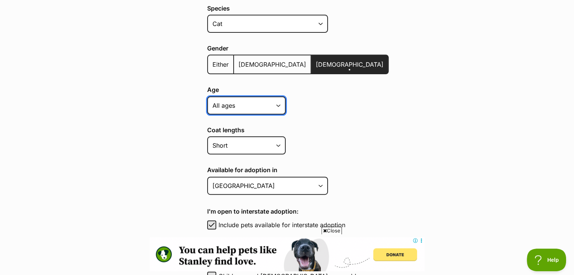
scroll to position [226, 0]
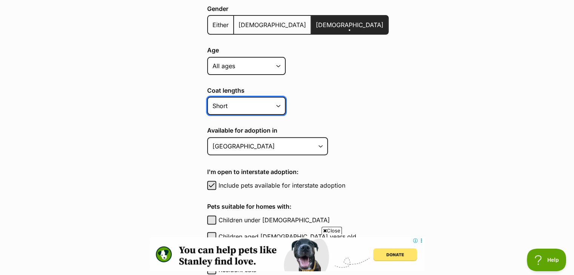
click at [272, 98] on select "Short Medium Coat Long All coat lengths" at bounding box center [246, 106] width 78 height 18
select select
click at [207, 97] on select "Short Medium Coat Long All coat lengths" at bounding box center [246, 106] width 78 height 18
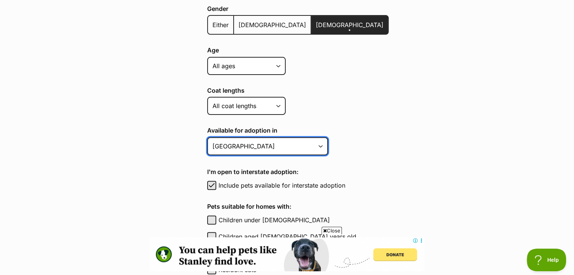
click at [263, 141] on select "Australian Capital Territory New South Wales Northern Territory Queensland Sout…" at bounding box center [267, 146] width 121 height 18
select select "3"
click at [207, 137] on select "Australian Capital Territory New South Wales Northern Territory Queensland Sout…" at bounding box center [267, 146] width 121 height 18
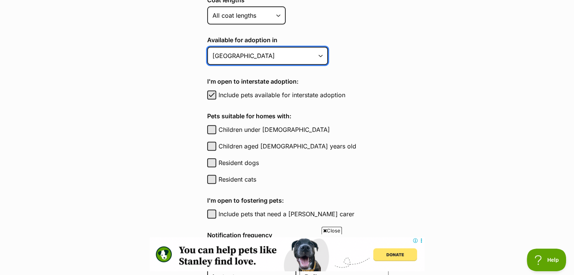
scroll to position [340, 0]
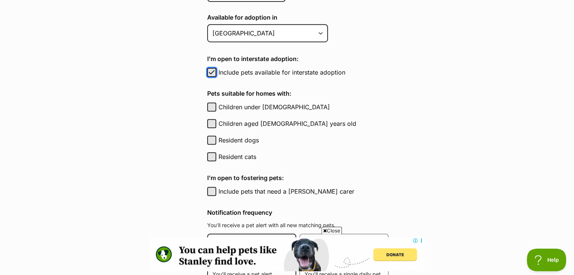
click at [212, 71] on span "button" at bounding box center [212, 72] width 8 height 9
checkbox input "false"
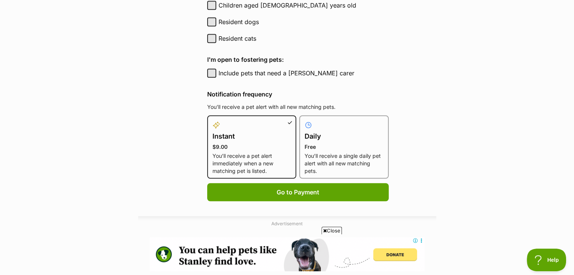
scroll to position [490, 0]
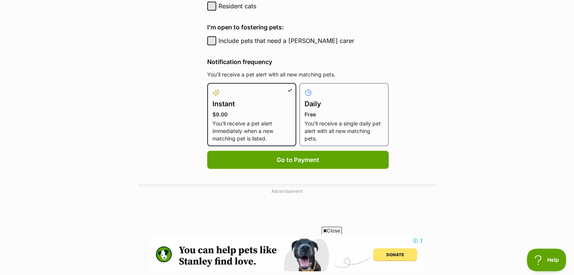
click at [337, 129] on p "You’ll receive a single daily pet alert with all new matching pets." at bounding box center [343, 131] width 79 height 23
click at [304, 88] on input "Daily Free You’ll receive a single daily pet alert with all new matching pets." at bounding box center [304, 88] width 0 height 0
radio input "true"
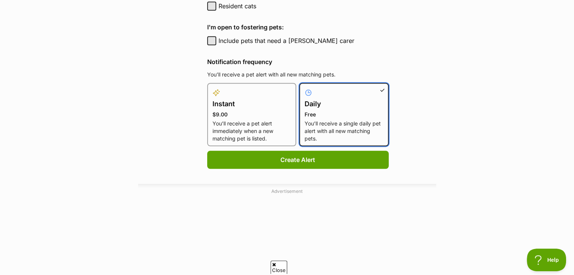
scroll to position [0, 0]
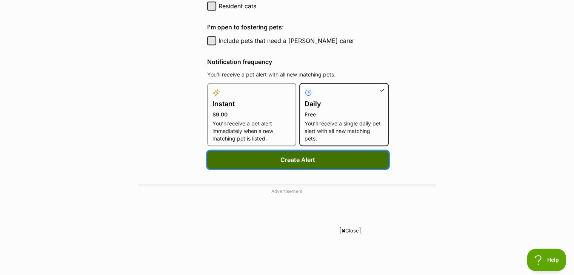
click at [303, 154] on button "Create Alert" at bounding box center [297, 160] width 181 height 18
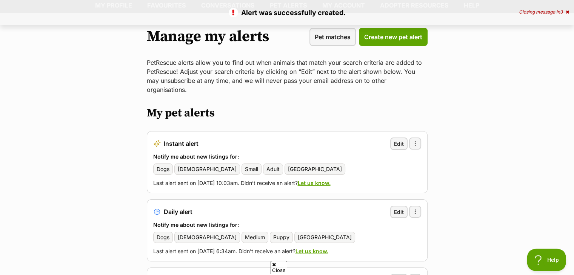
scroll to position [75, 0]
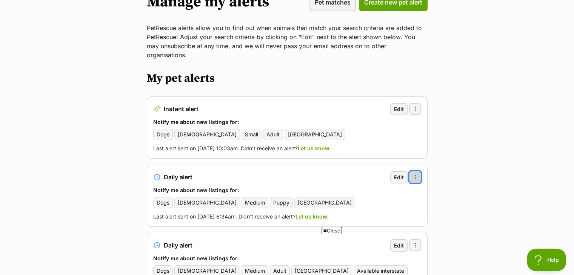
click at [415, 174] on span "button" at bounding box center [415, 177] width 6 height 6
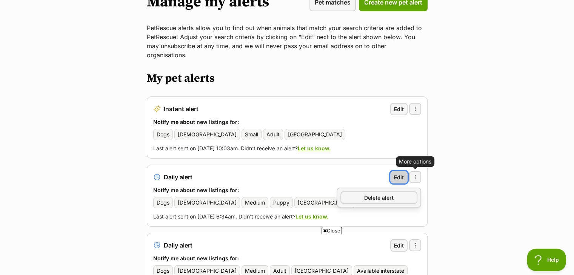
click at [402, 174] on span "Edit" at bounding box center [399, 178] width 10 height 8
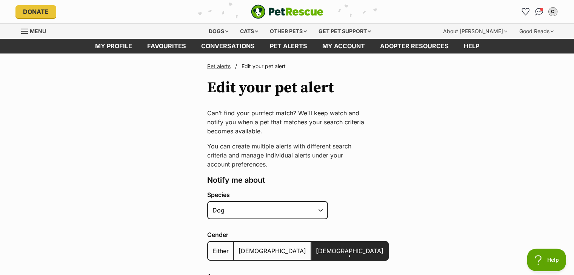
click at [212, 66] on link "Pet alerts" at bounding box center [218, 66] width 23 height 6
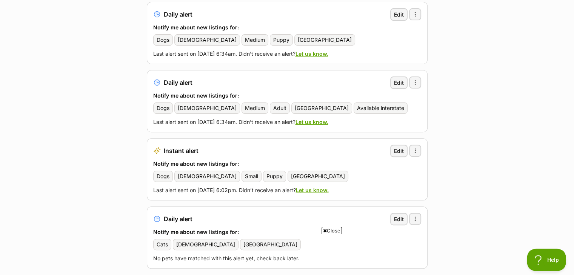
scroll to position [226, 0]
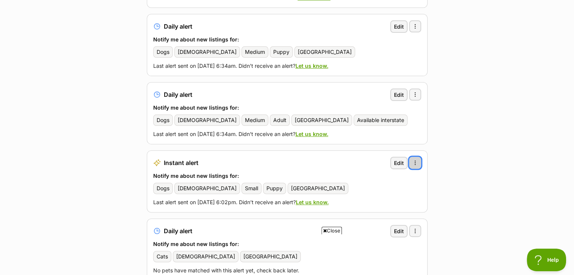
click at [416, 160] on span "button" at bounding box center [415, 163] width 6 height 6
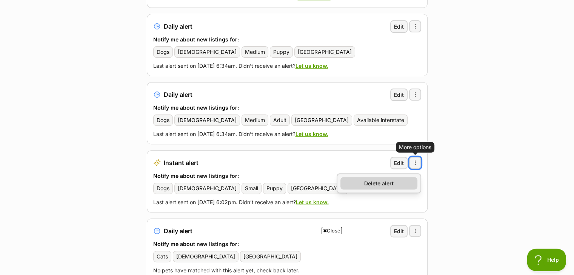
click at [398, 177] on link "Delete alert" at bounding box center [378, 183] width 77 height 12
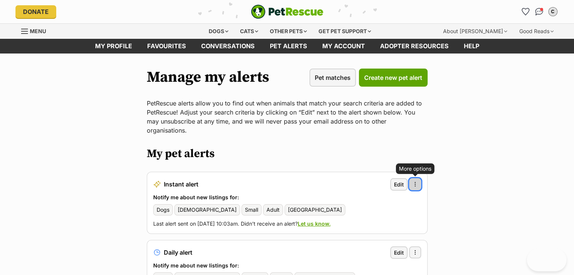
click at [417, 181] on span "button" at bounding box center [415, 184] width 6 height 6
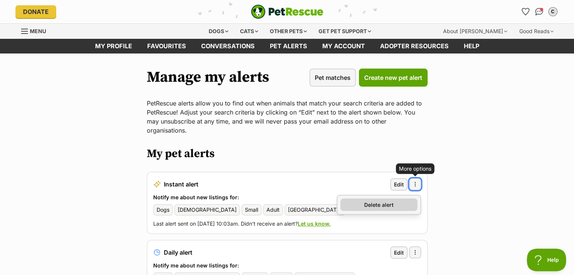
click at [400, 199] on link "Delete alert" at bounding box center [378, 205] width 77 height 12
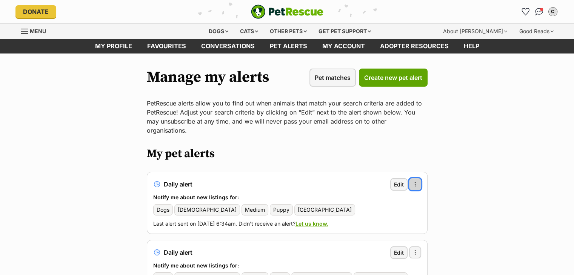
click at [416, 181] on span "button" at bounding box center [415, 184] width 6 height 6
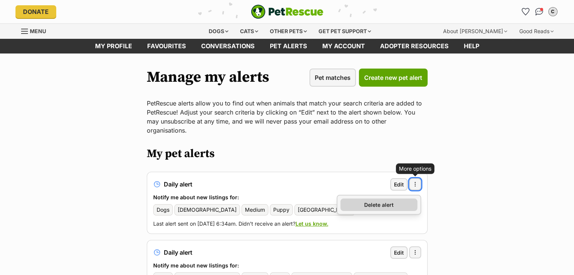
click at [386, 201] on span "Delete alert" at bounding box center [378, 205] width 29 height 8
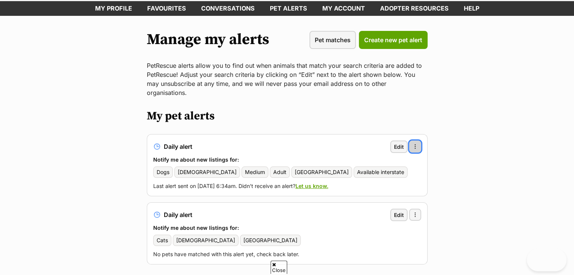
click at [417, 144] on span "button" at bounding box center [415, 147] width 6 height 6
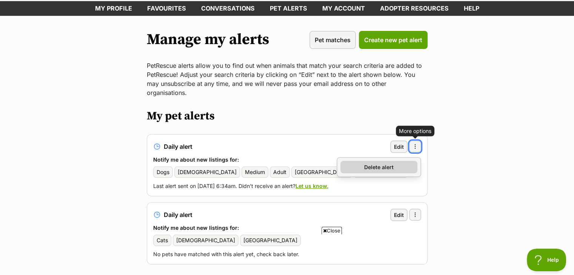
click at [393, 163] on span "Delete alert" at bounding box center [378, 167] width 29 height 8
click at [397, 161] on link "Delete alert" at bounding box center [378, 167] width 77 height 12
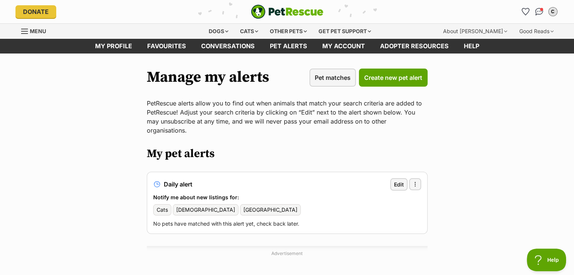
click at [0, 254] on main "Manage my alerts Pet matches Create new pet alert PetRescue alerts allow you to…" at bounding box center [287, 216] width 574 height 324
